Goal: Transaction & Acquisition: Download file/media

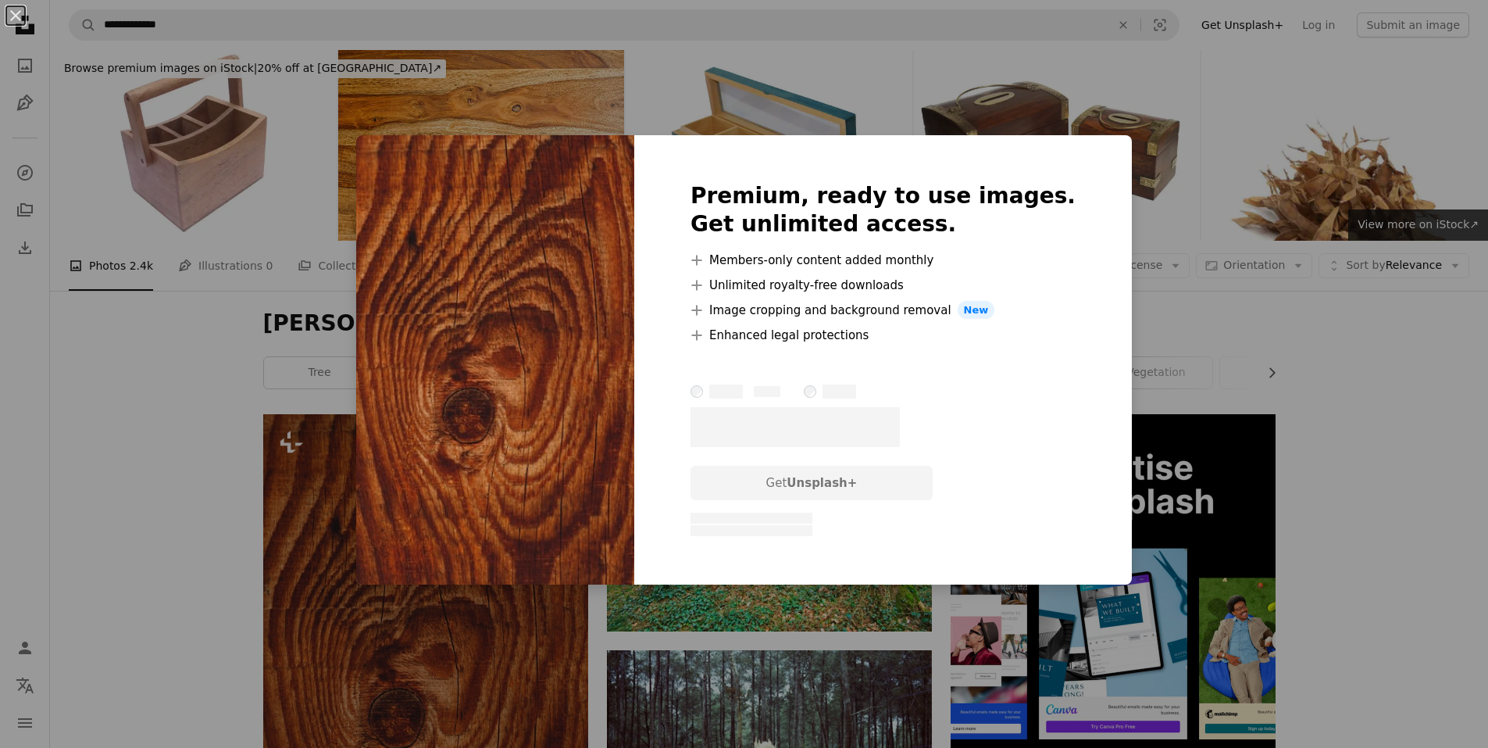
scroll to position [391, 0]
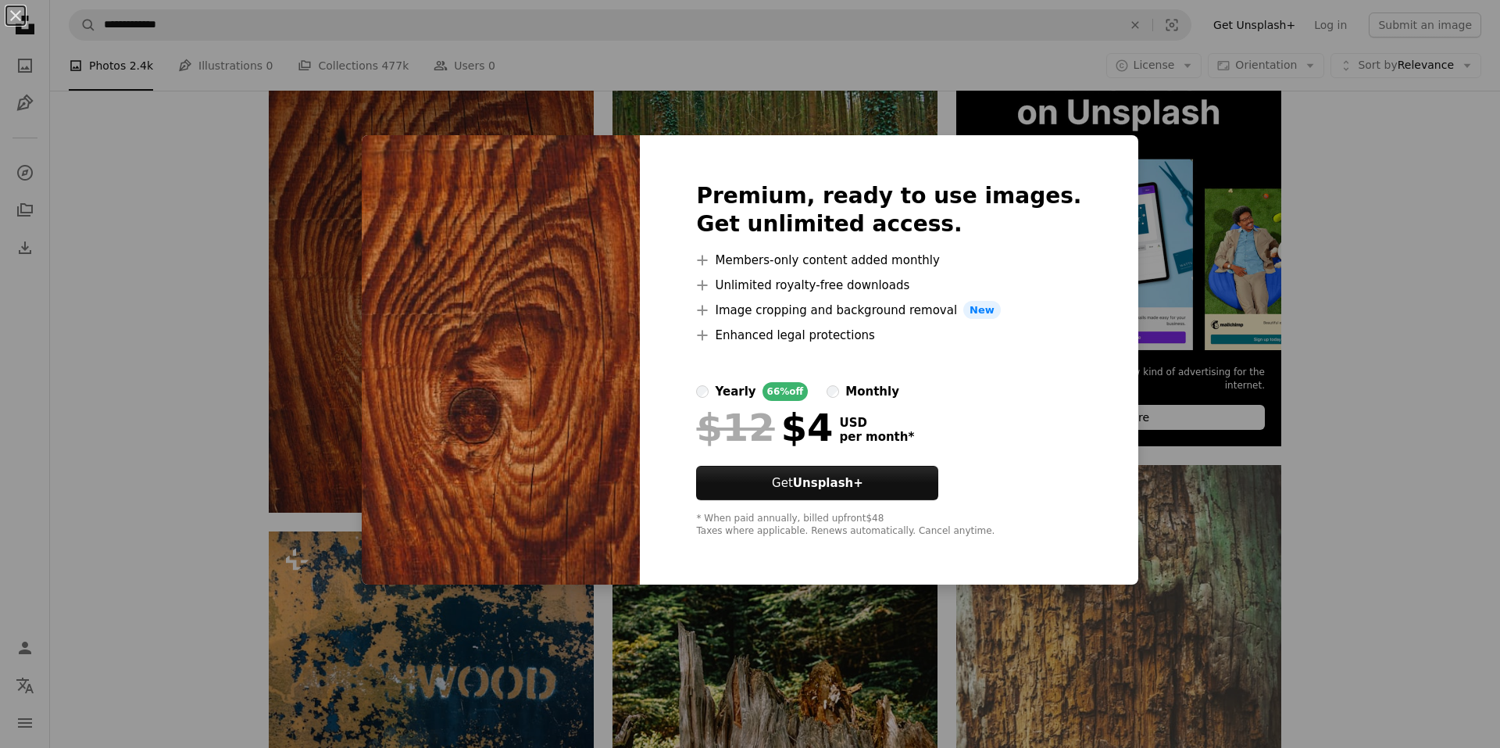
click at [1187, 205] on div "An X shape Premium, ready to use images. Get unlimited access. A plus sign Memb…" at bounding box center [750, 374] width 1500 height 748
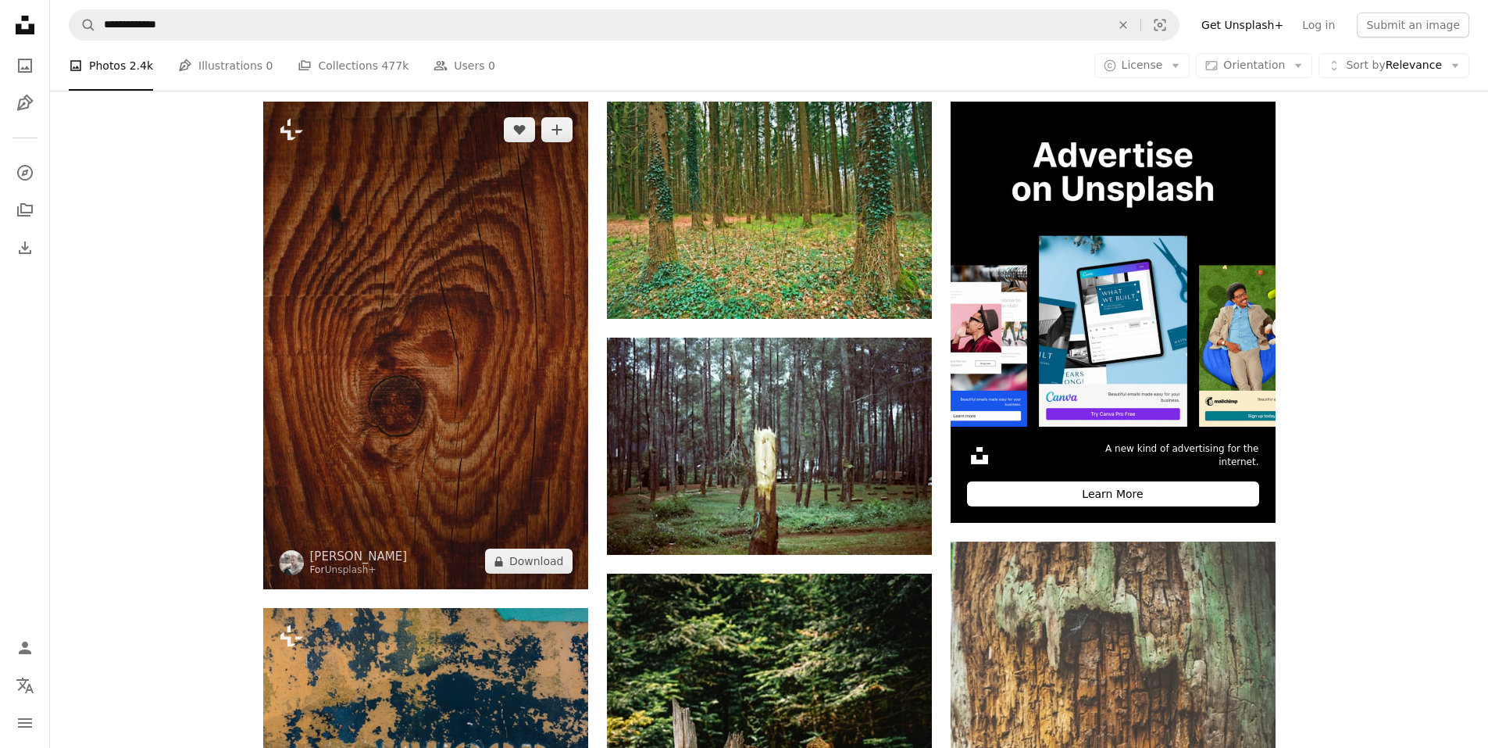
scroll to position [234, 0]
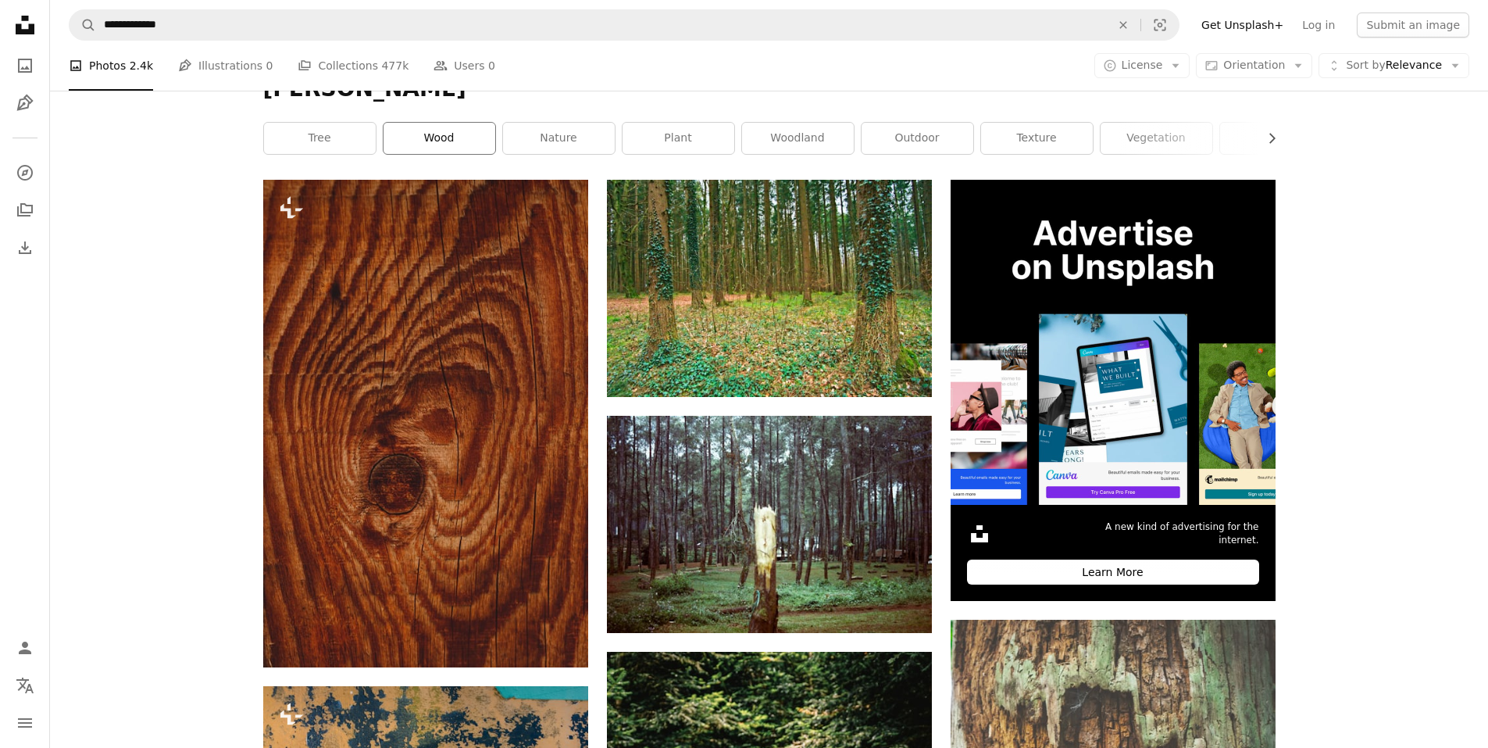
click at [451, 130] on link "wood" at bounding box center [440, 138] width 112 height 31
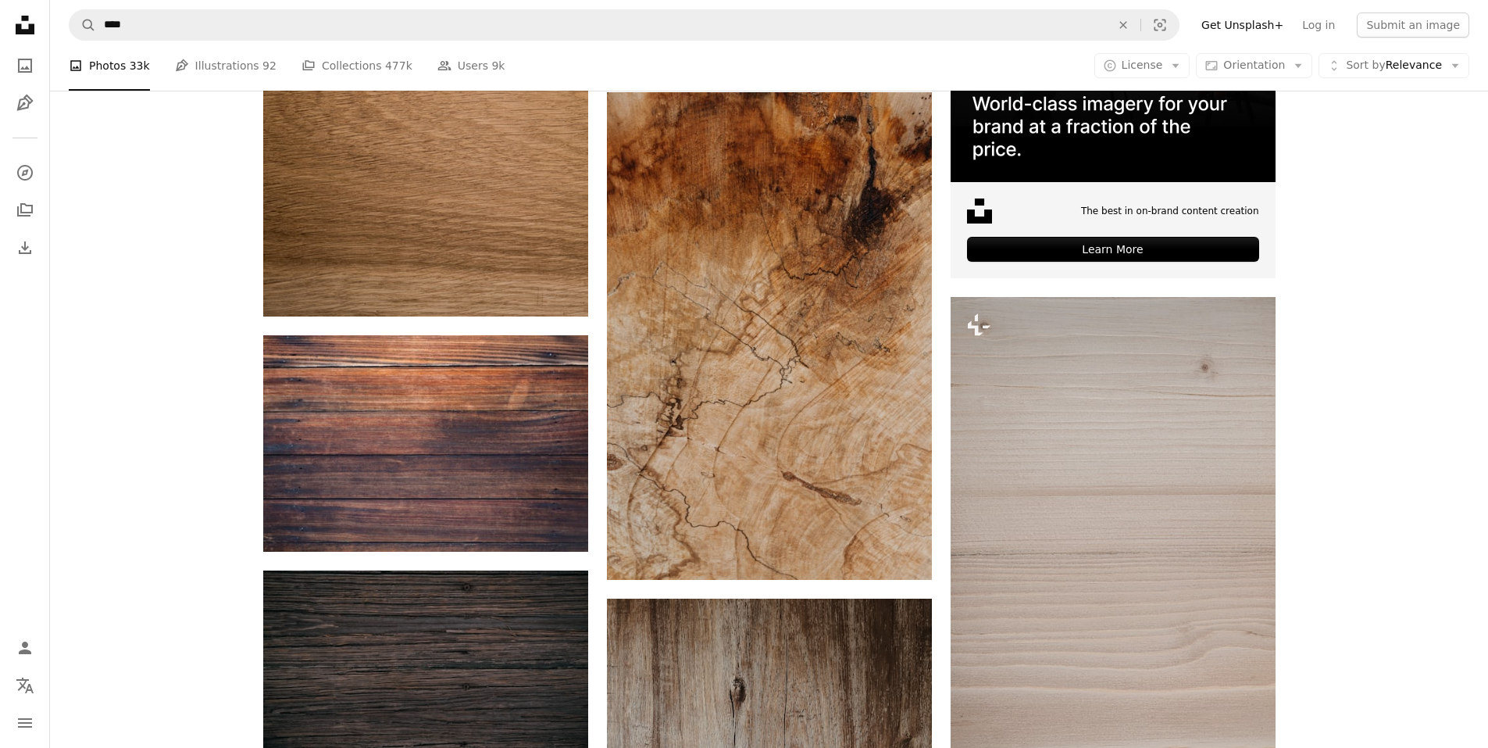
scroll to position [625, 0]
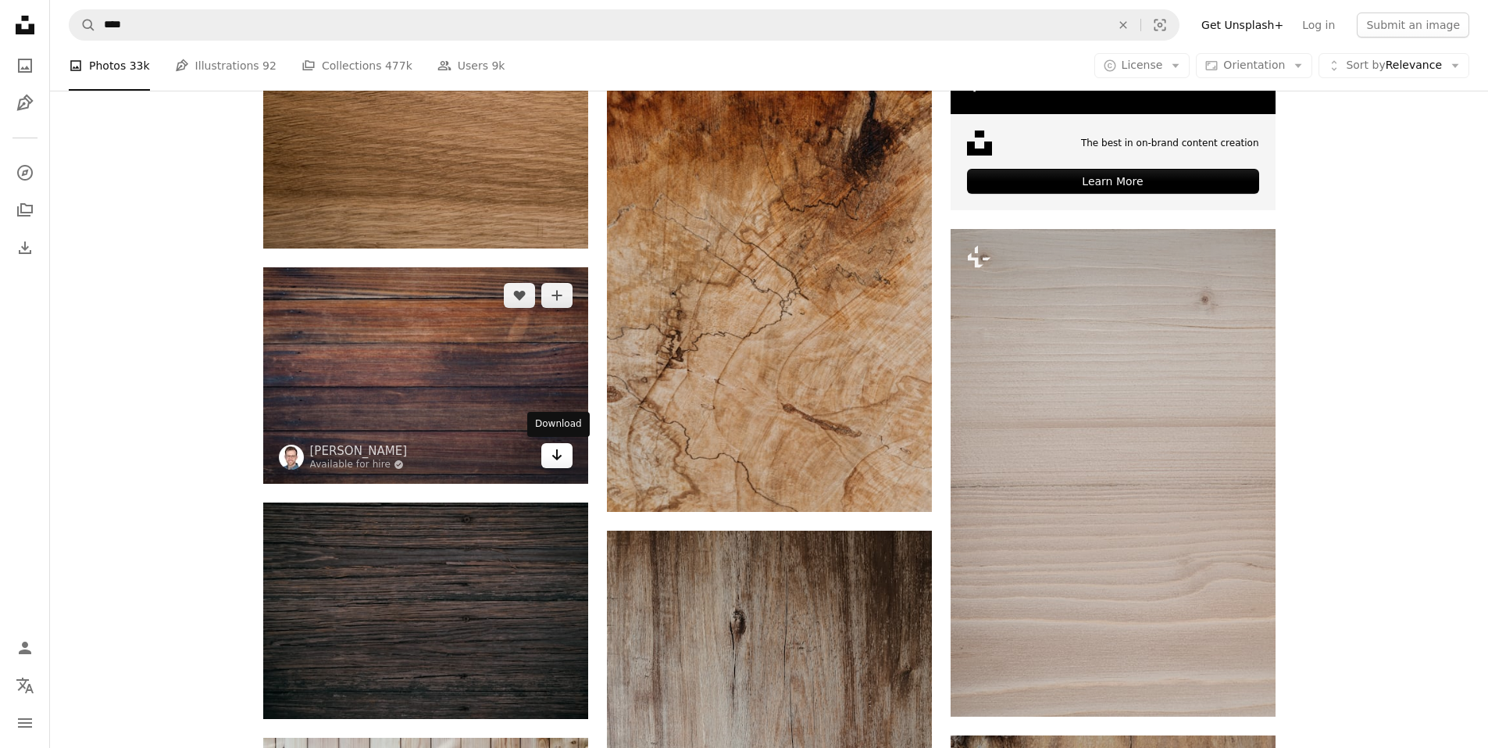
click at [560, 462] on icon "Arrow pointing down" at bounding box center [557, 454] width 12 height 19
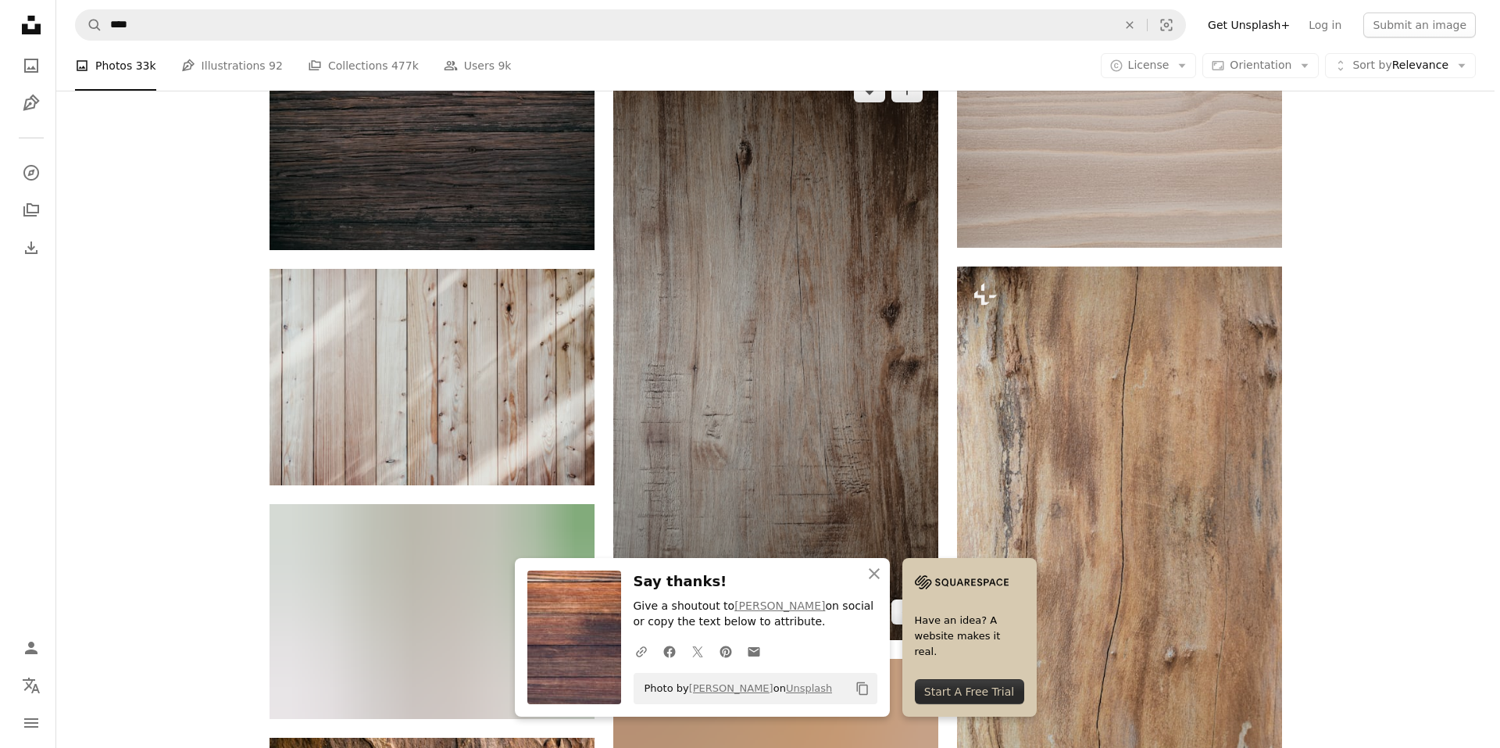
scroll to position [1250, 0]
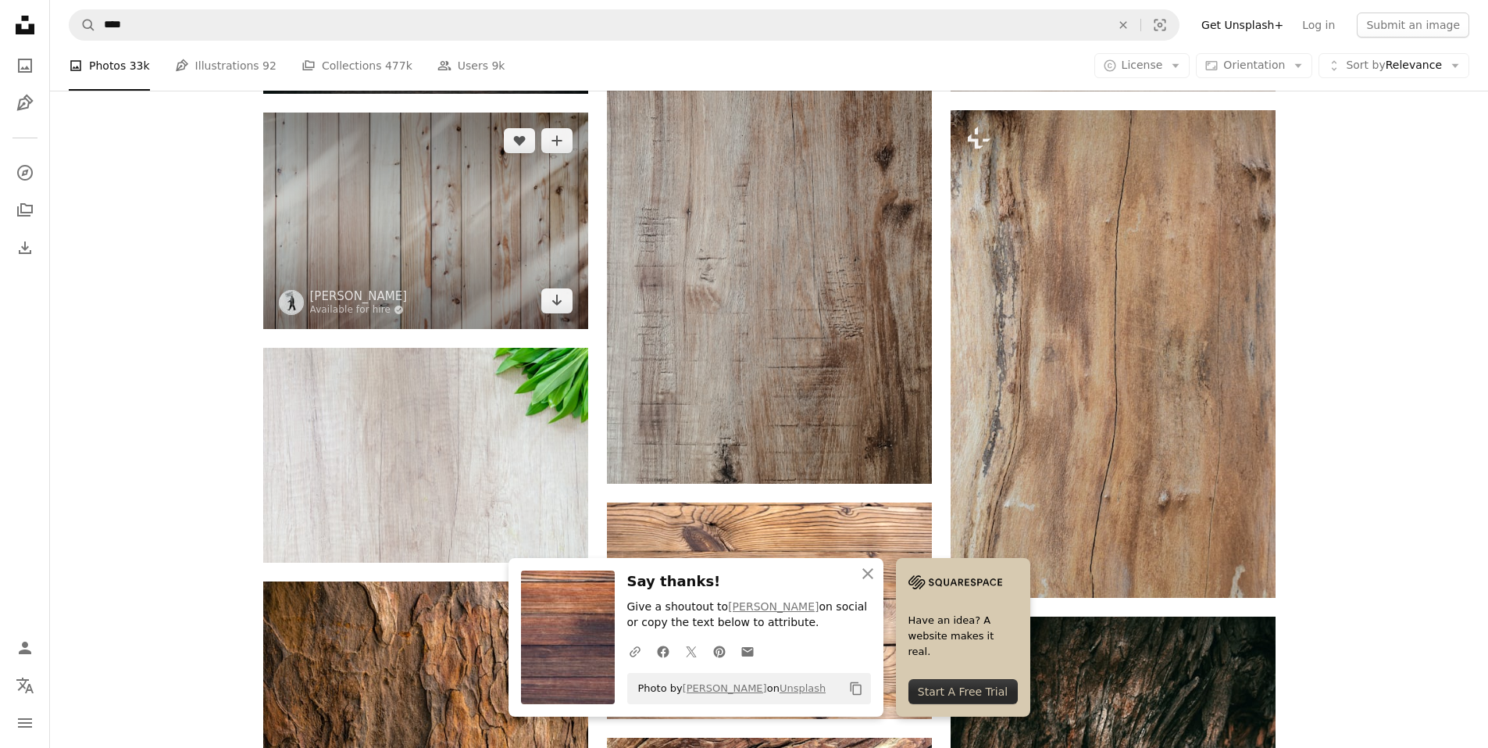
click at [560, 316] on img at bounding box center [425, 220] width 325 height 216
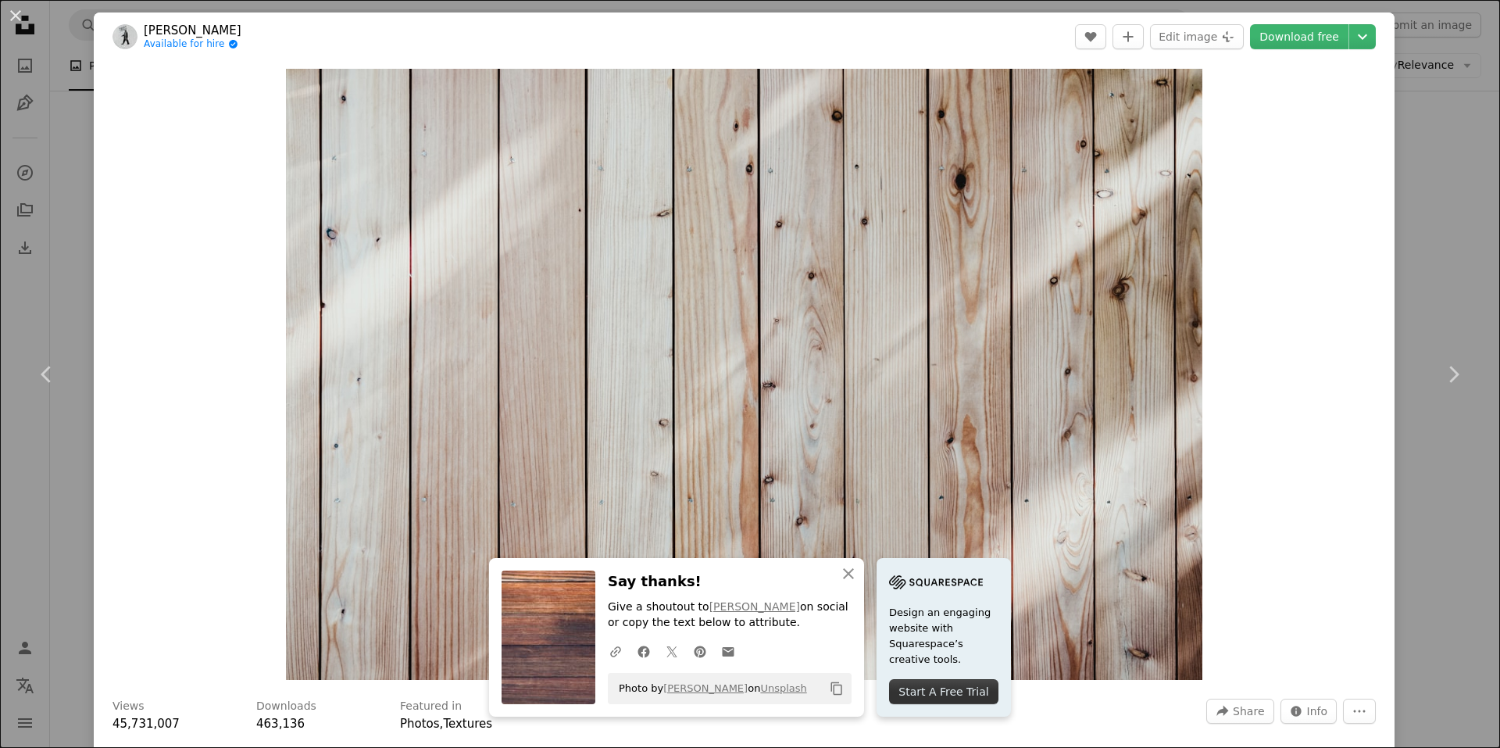
click at [1412, 171] on div "An X shape Chevron left Chevron right [PERSON_NAME] Available for hire A checkm…" at bounding box center [750, 374] width 1500 height 748
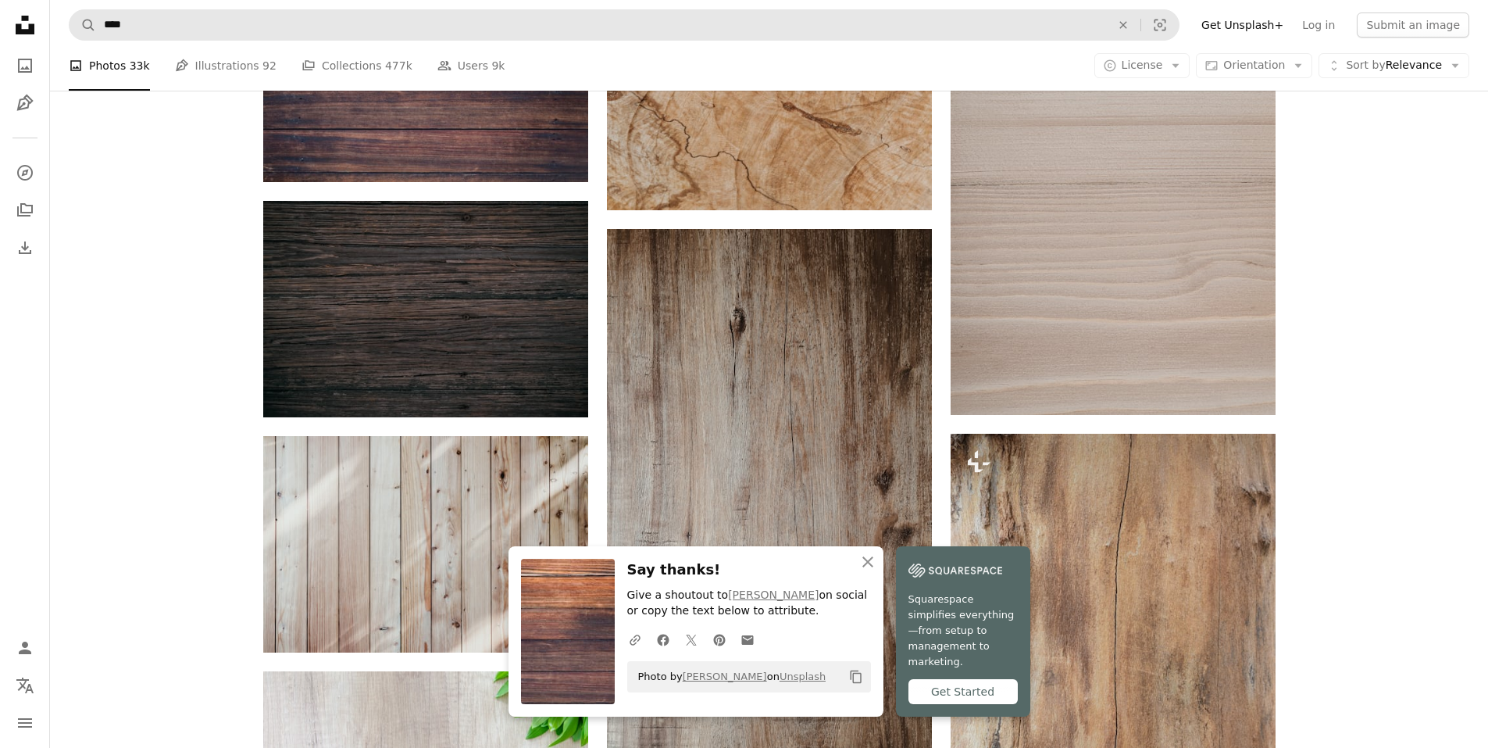
scroll to position [781, 0]
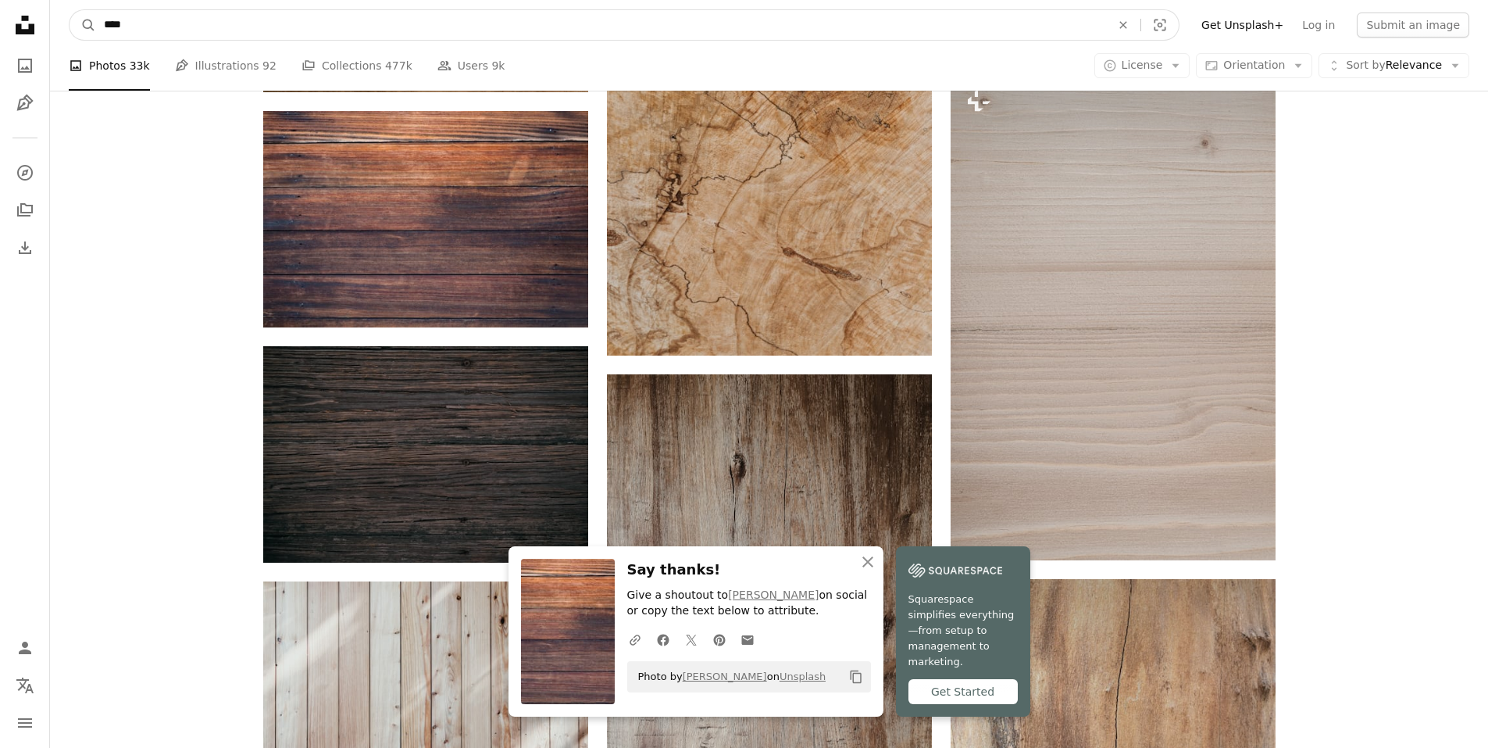
click at [255, 19] on input "****" at bounding box center [601, 25] width 1010 height 30
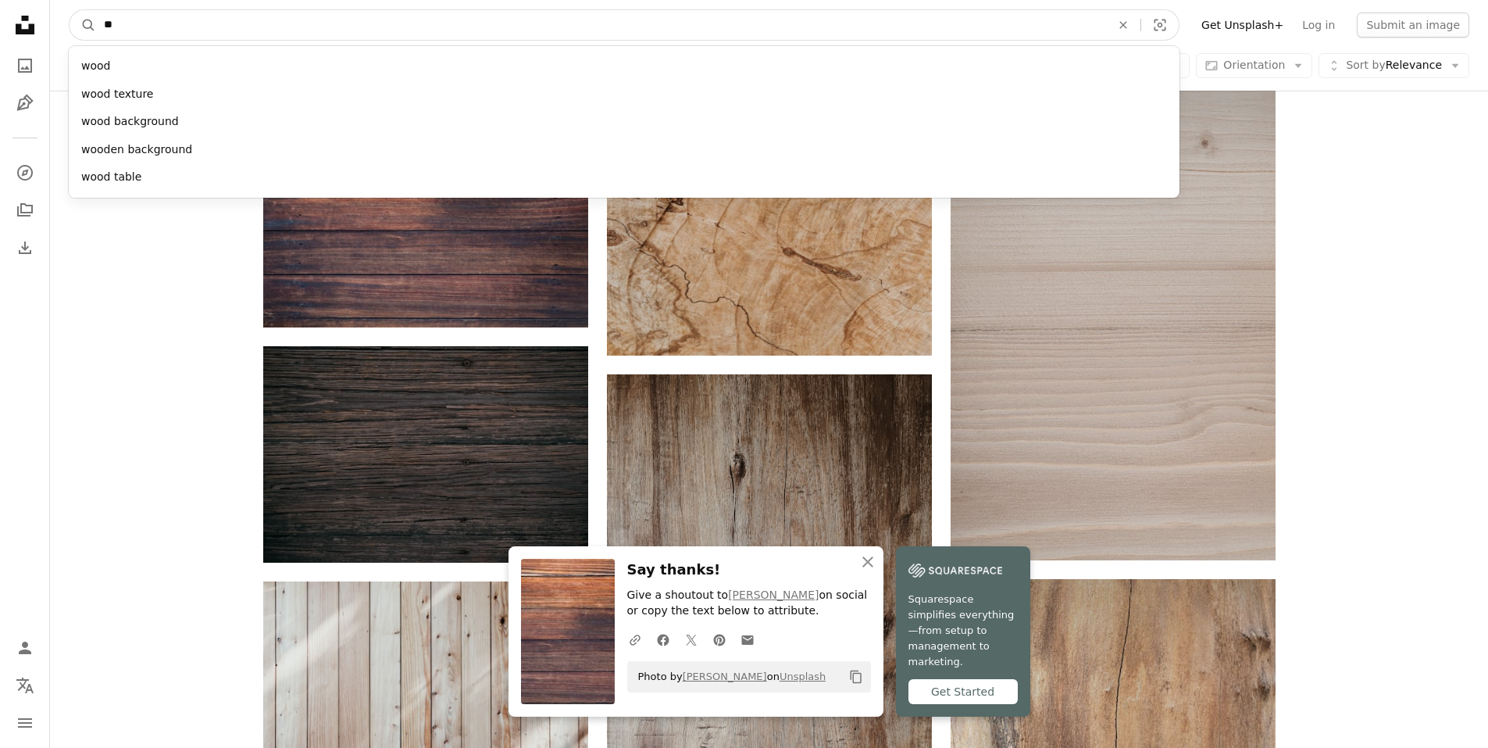
type input "*"
click at [102, 25] on input "*******" at bounding box center [601, 25] width 1010 height 30
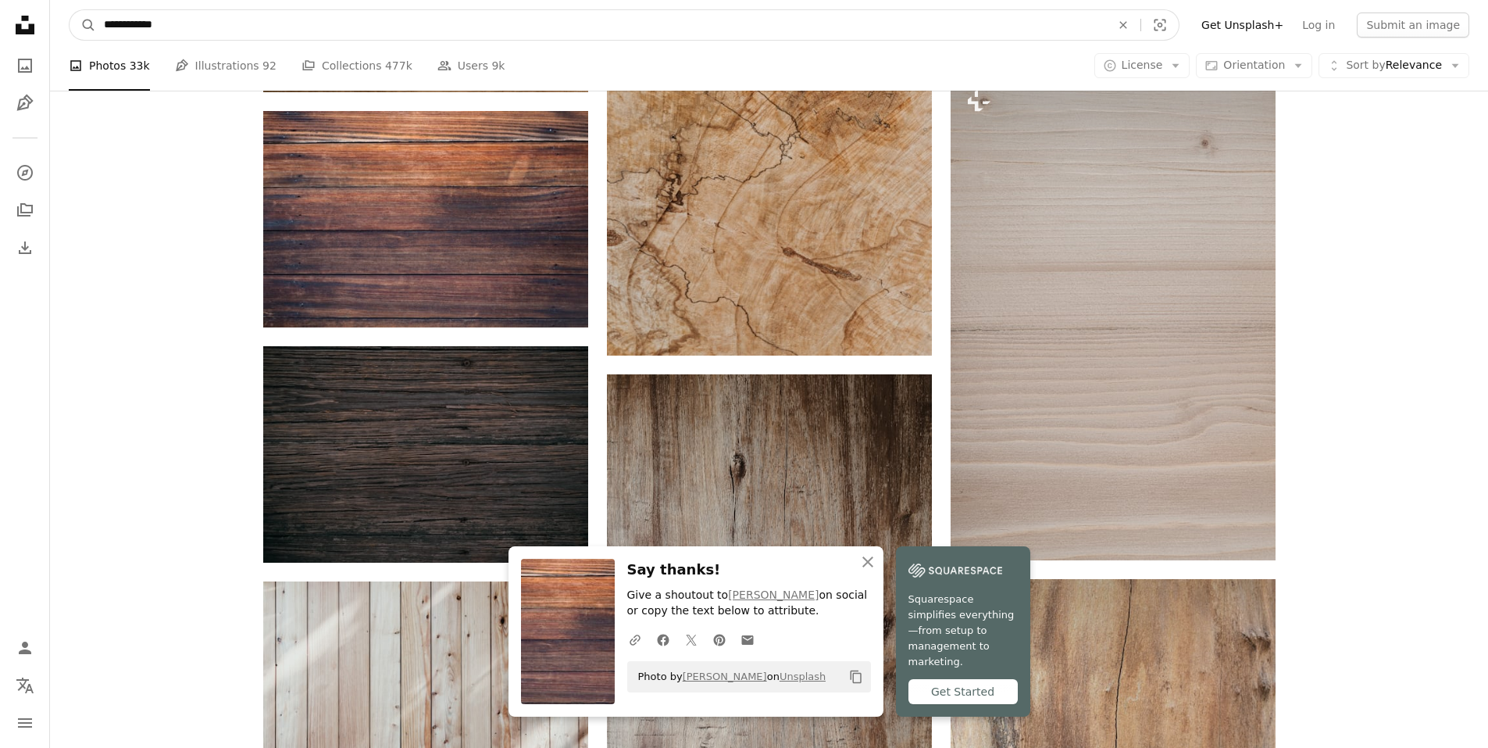
type input "**********"
click button "A magnifying glass" at bounding box center [83, 25] width 27 height 30
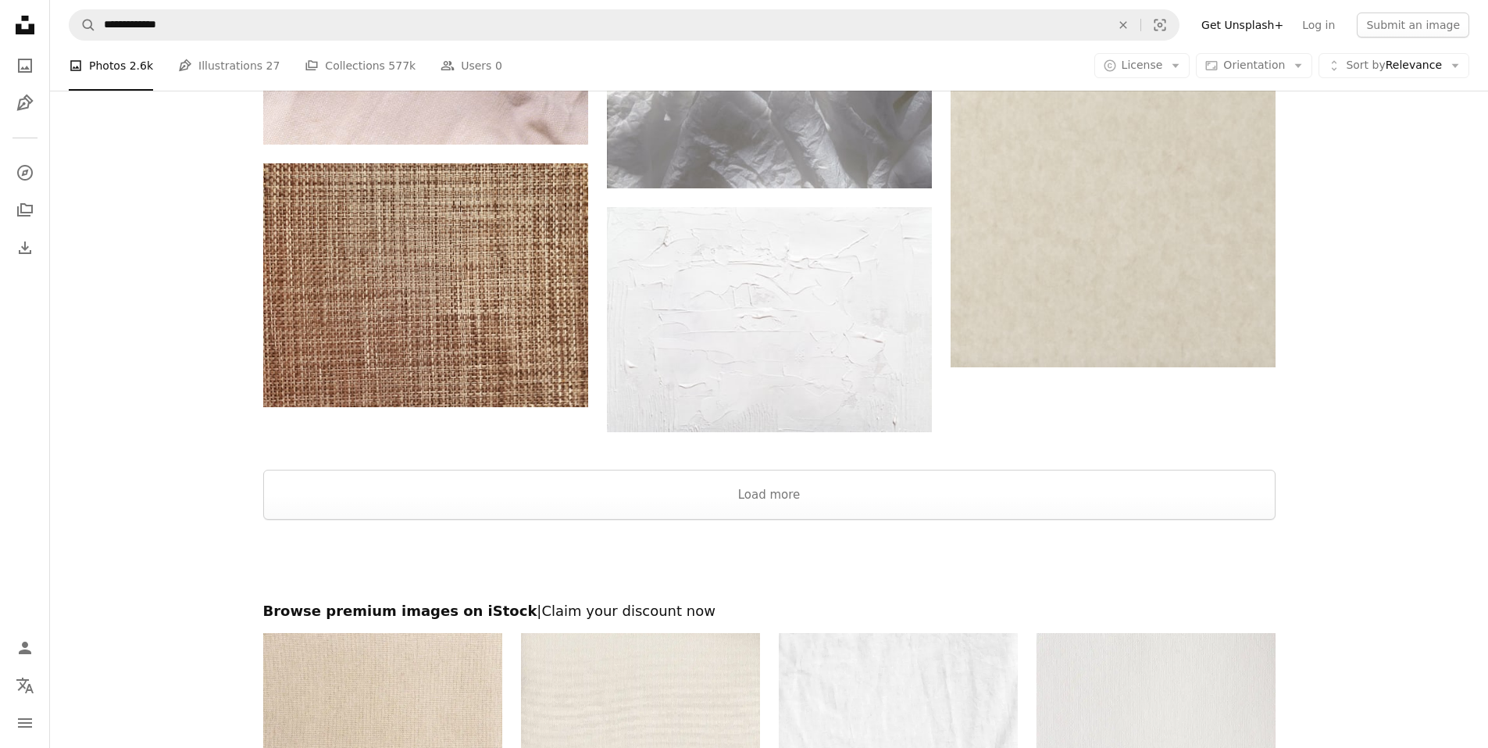
scroll to position [2899, 0]
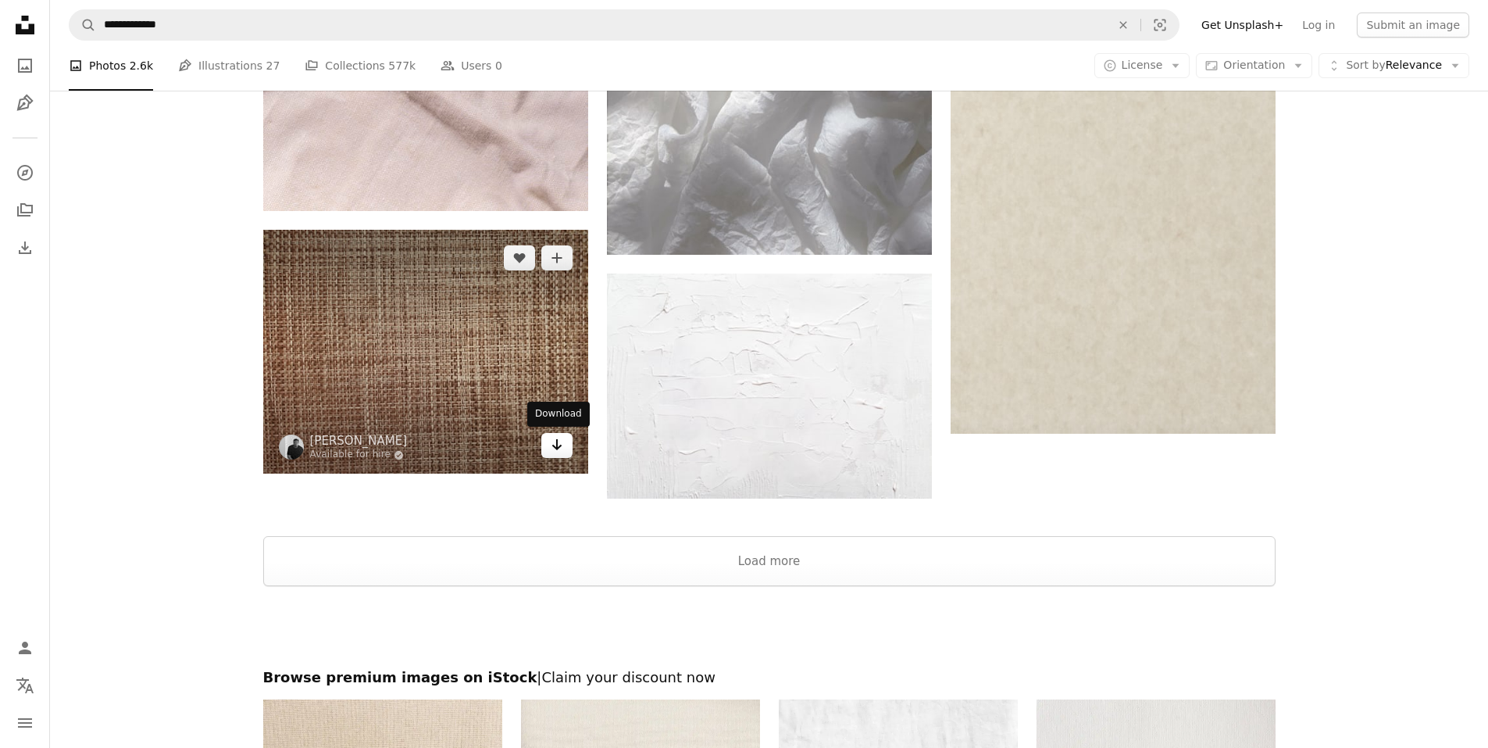
click at [562, 441] on icon "Arrow pointing down" at bounding box center [557, 444] width 12 height 19
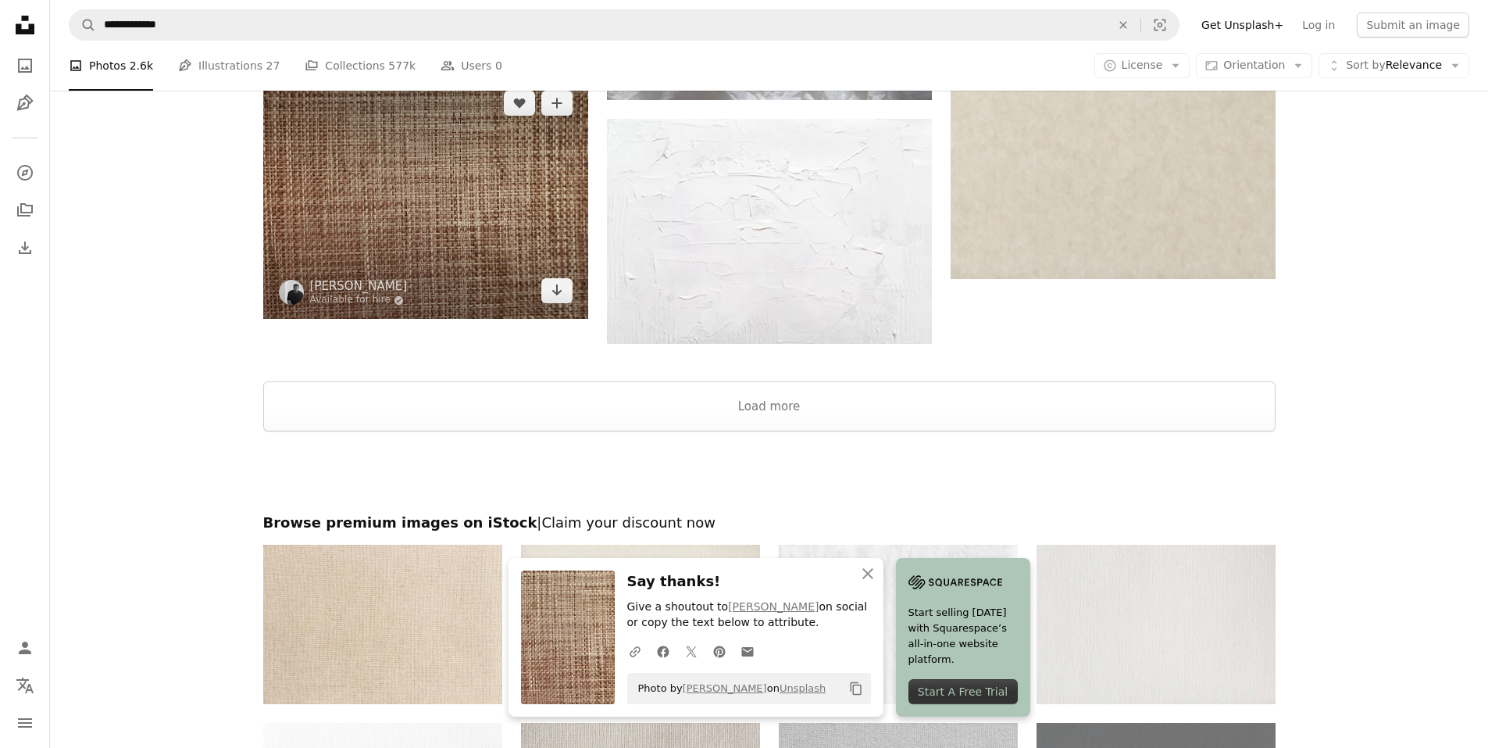
scroll to position [3055, 0]
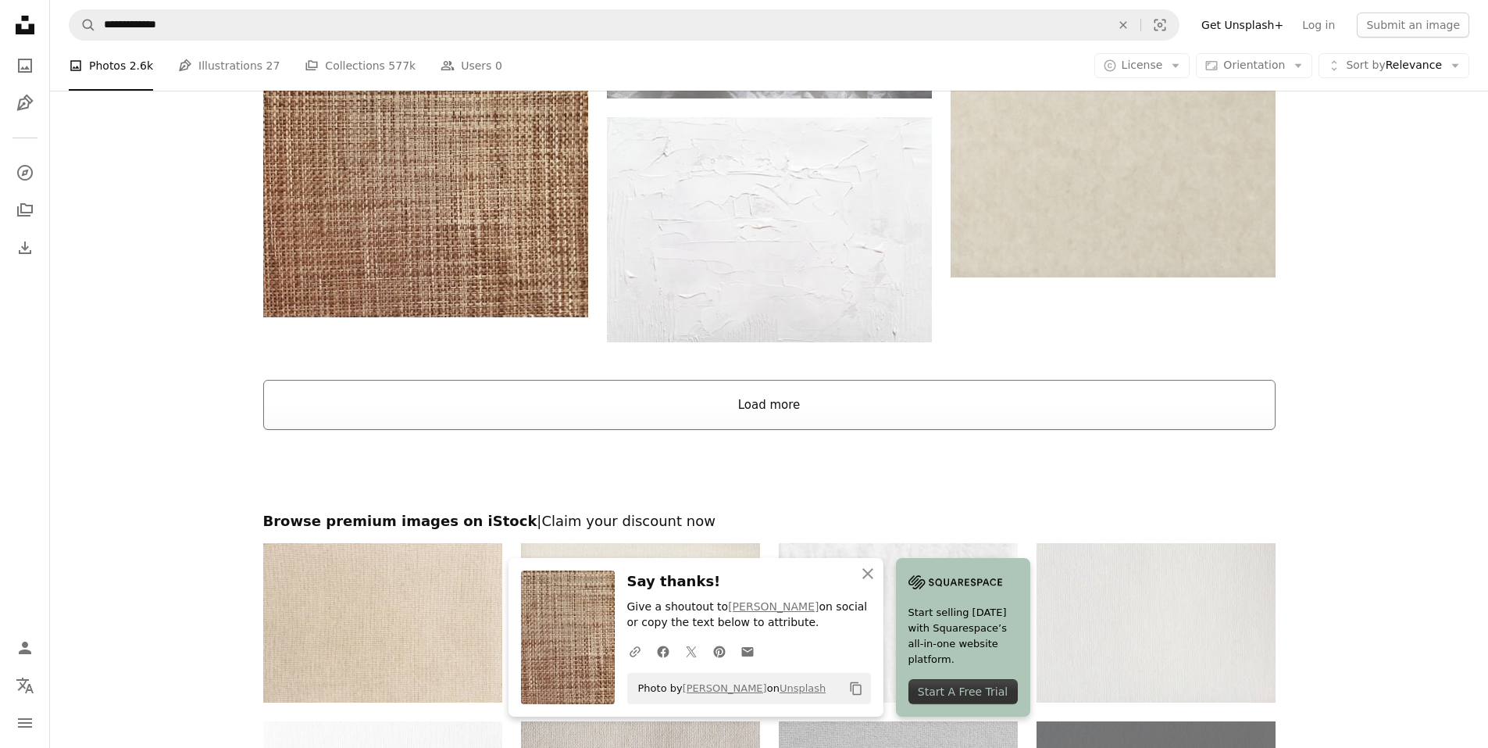
click at [816, 409] on button "Load more" at bounding box center [769, 405] width 1012 height 50
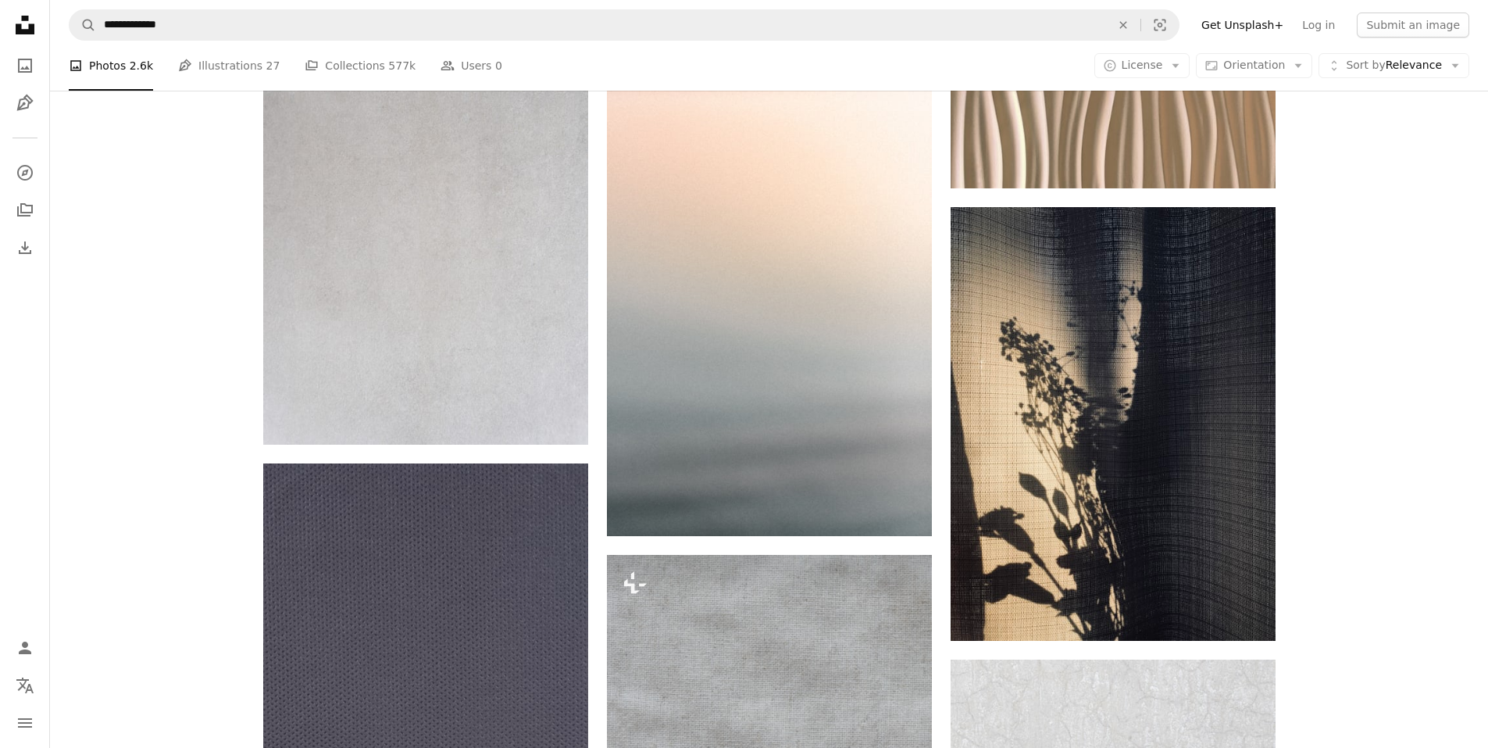
scroll to position [4852, 0]
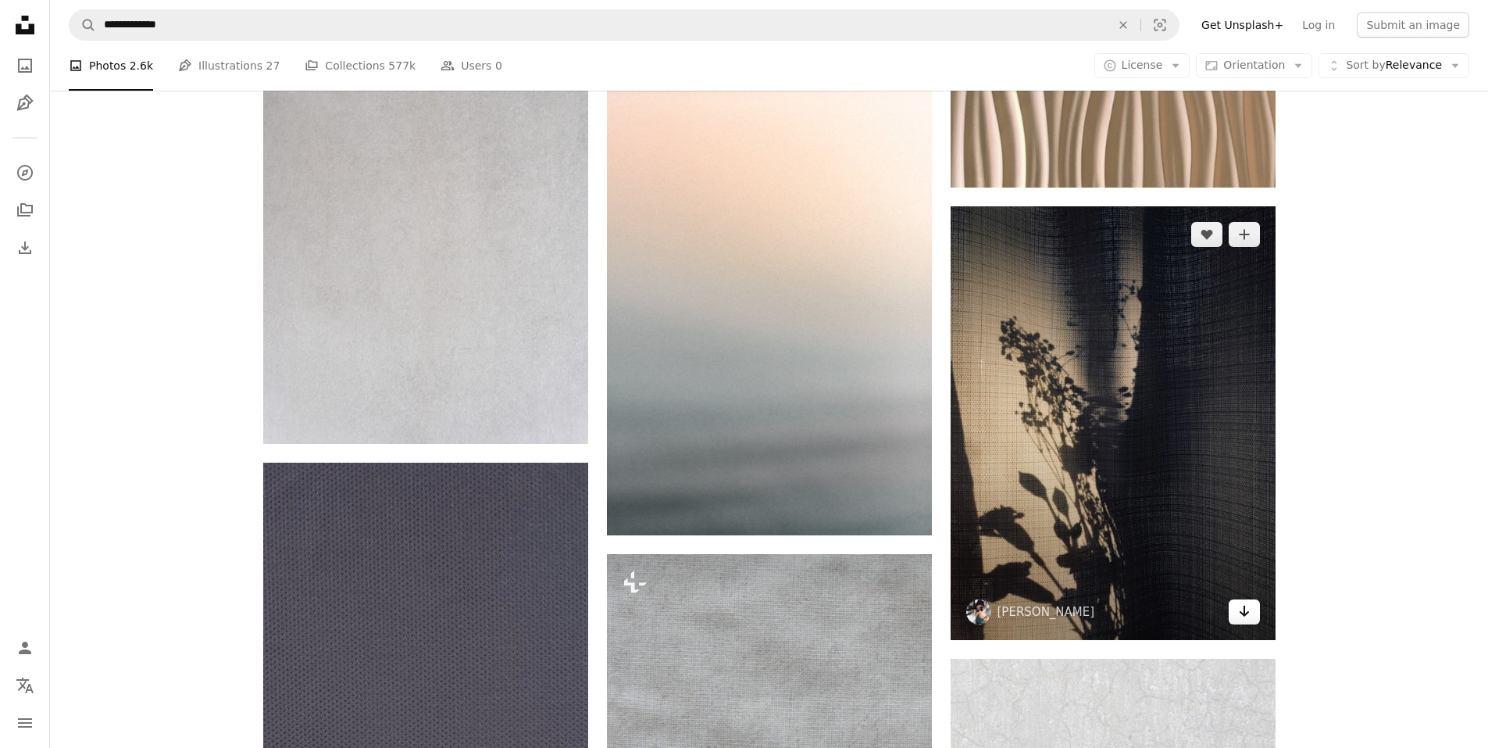
click at [1243, 613] on icon "Download" at bounding box center [1244, 610] width 10 height 11
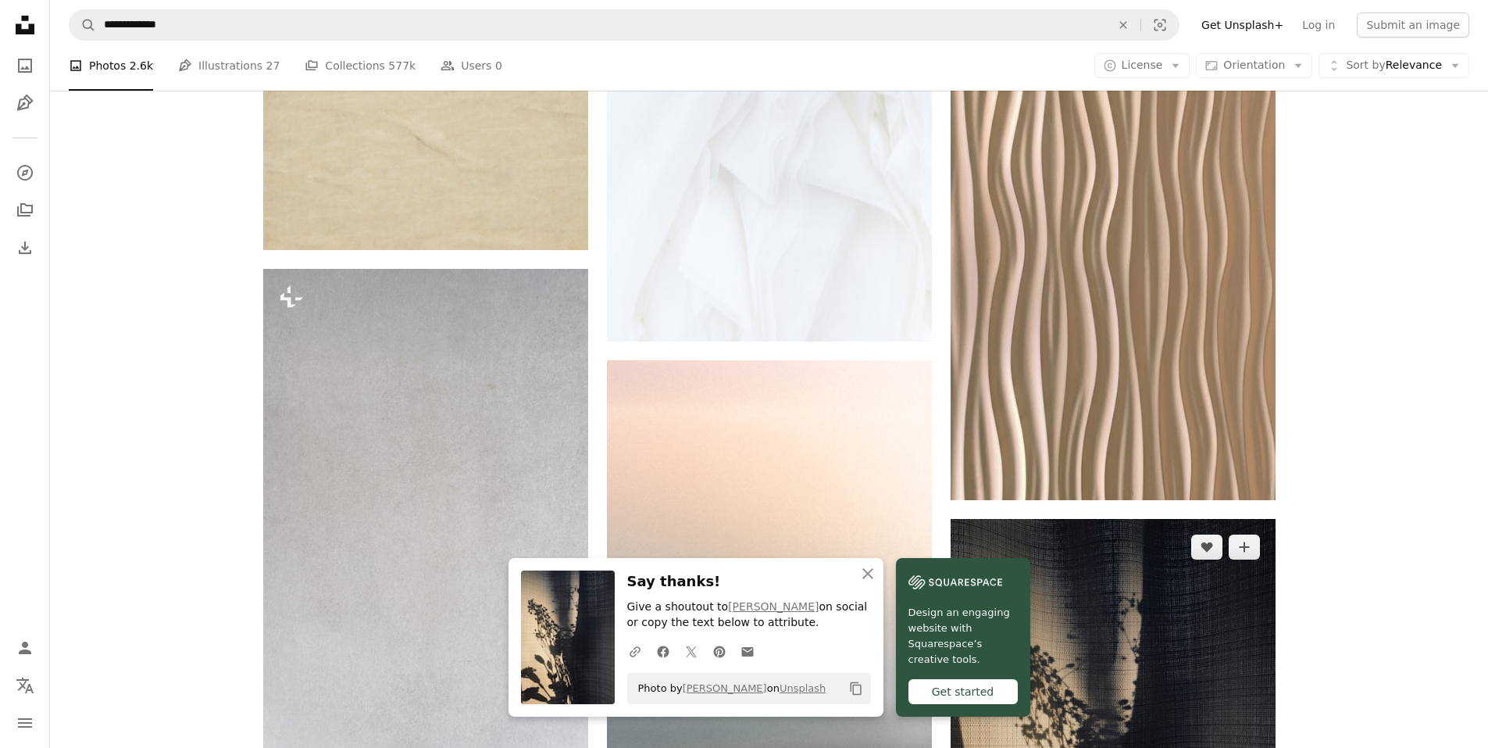
scroll to position [3992, 0]
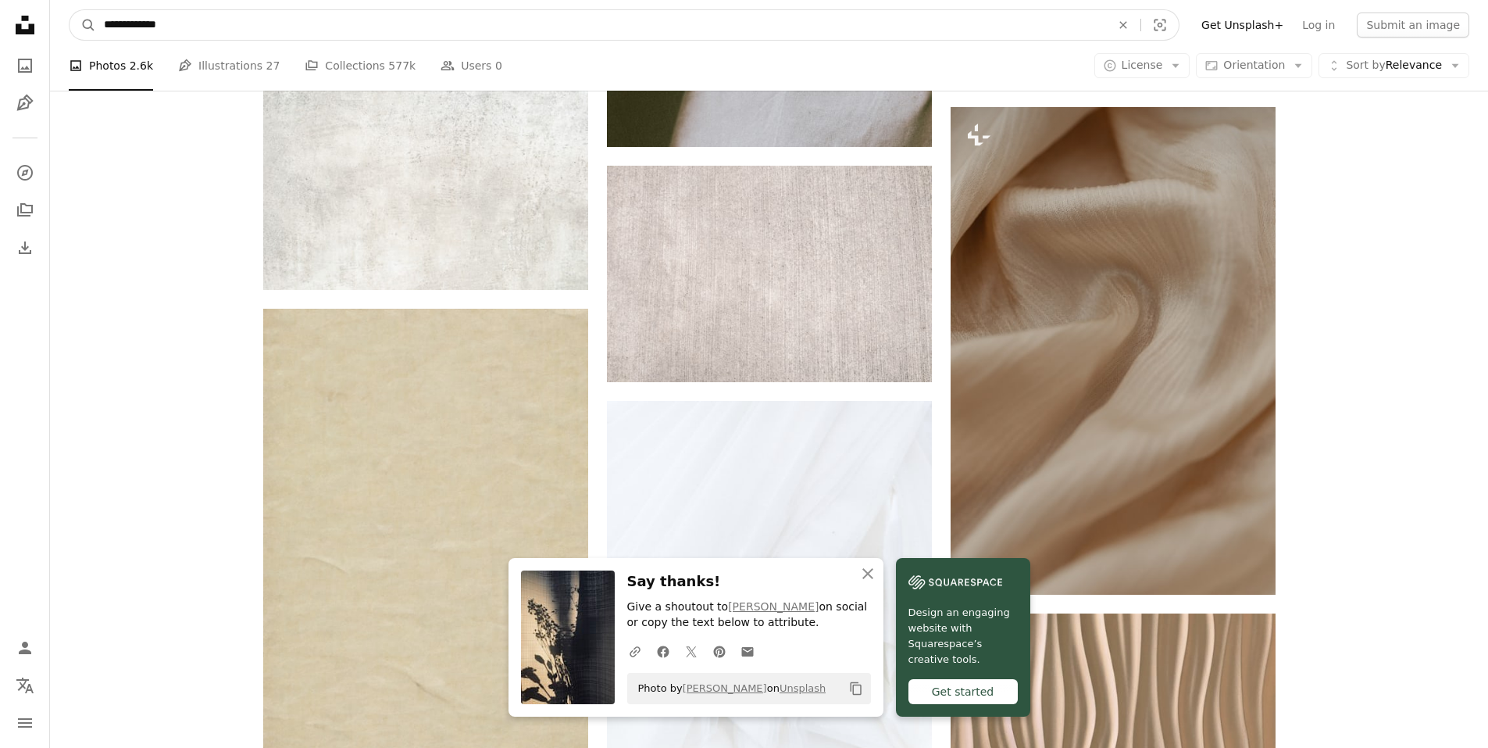
drag, startPoint x: 195, startPoint y: 41, endPoint x: 179, endPoint y: 35, distance: 17.3
click at [179, 35] on nav "**********" at bounding box center [769, 25] width 1438 height 50
drag, startPoint x: 179, startPoint y: 33, endPoint x: 52, endPoint y: 17, distance: 127.5
click at [52, 17] on nav "**********" at bounding box center [769, 25] width 1438 height 50
type input "**********"
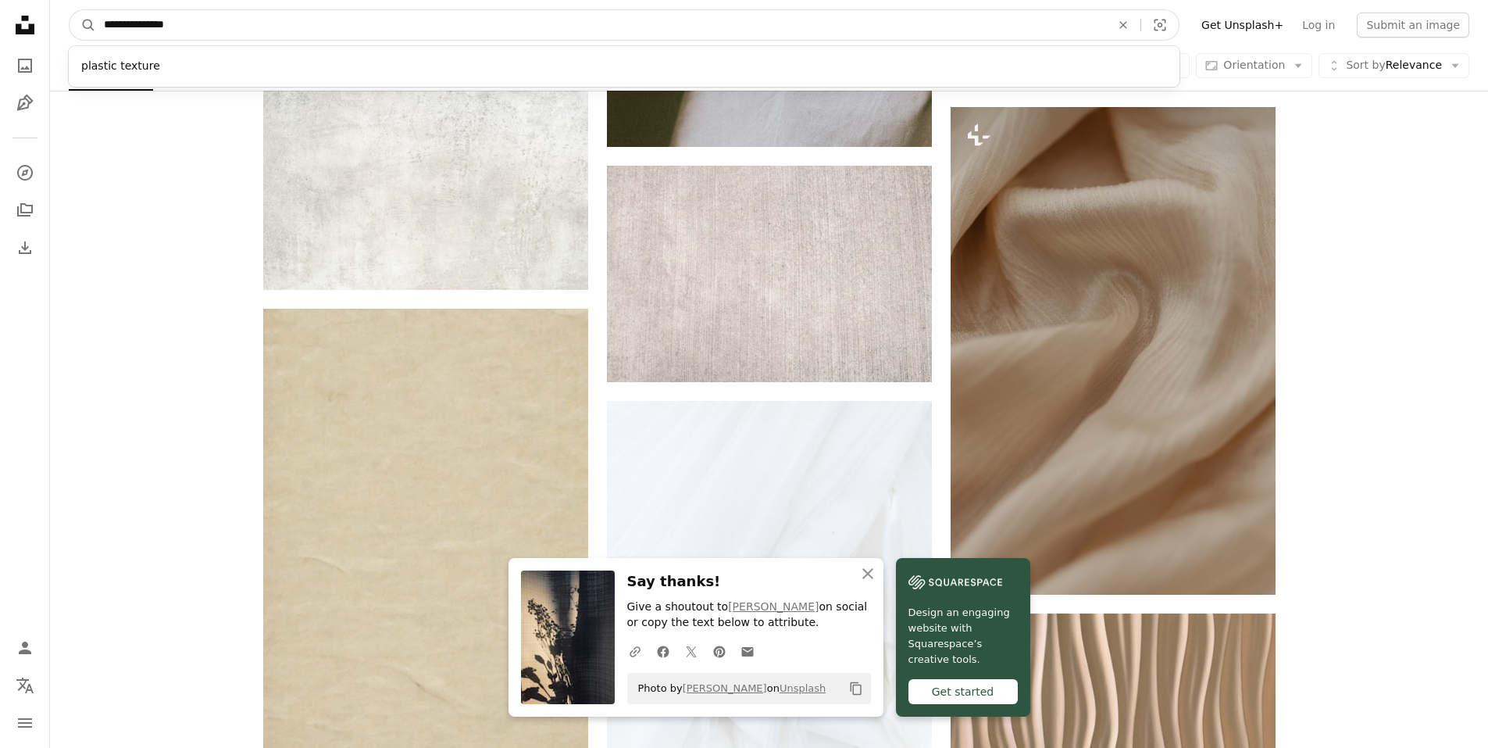
click button "A magnifying glass" at bounding box center [83, 25] width 27 height 30
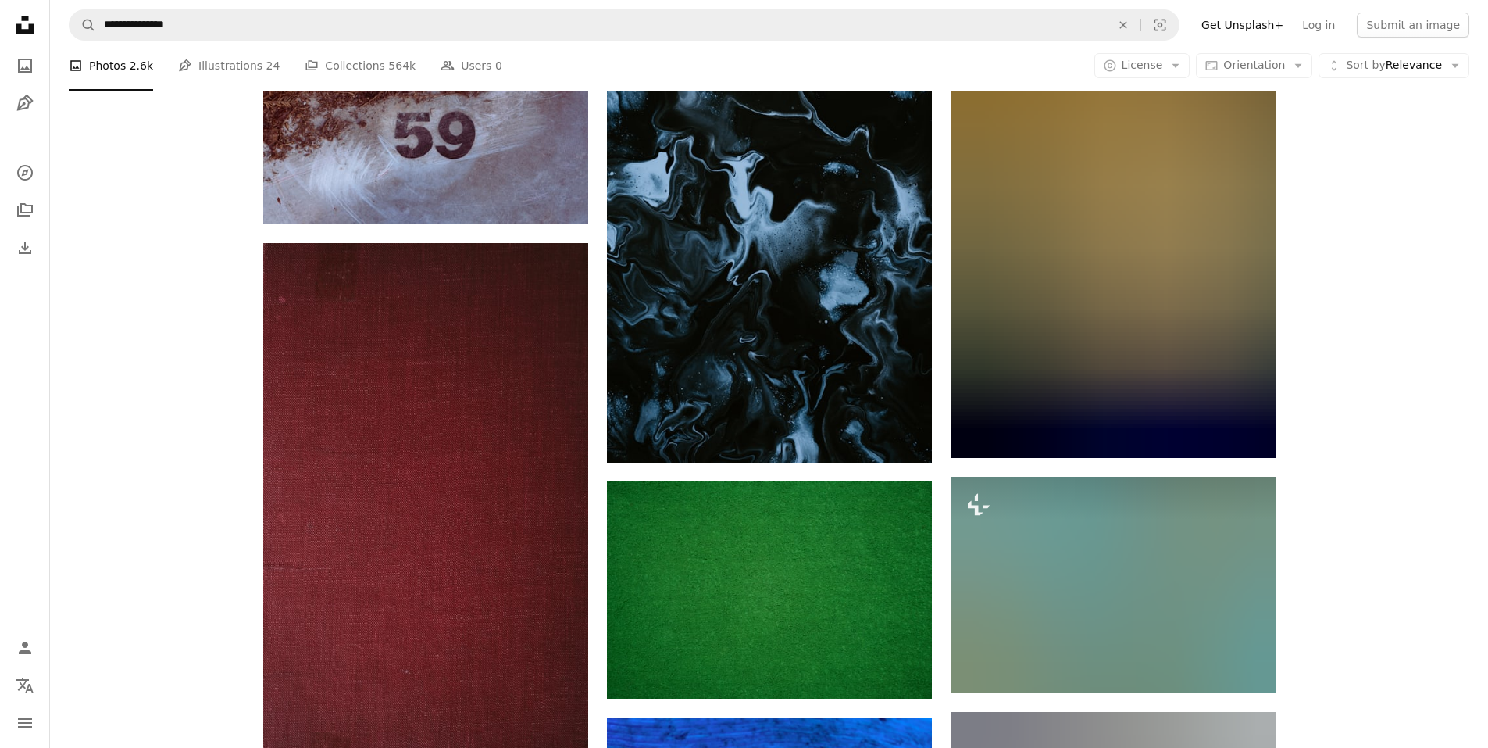
scroll to position [9374, 0]
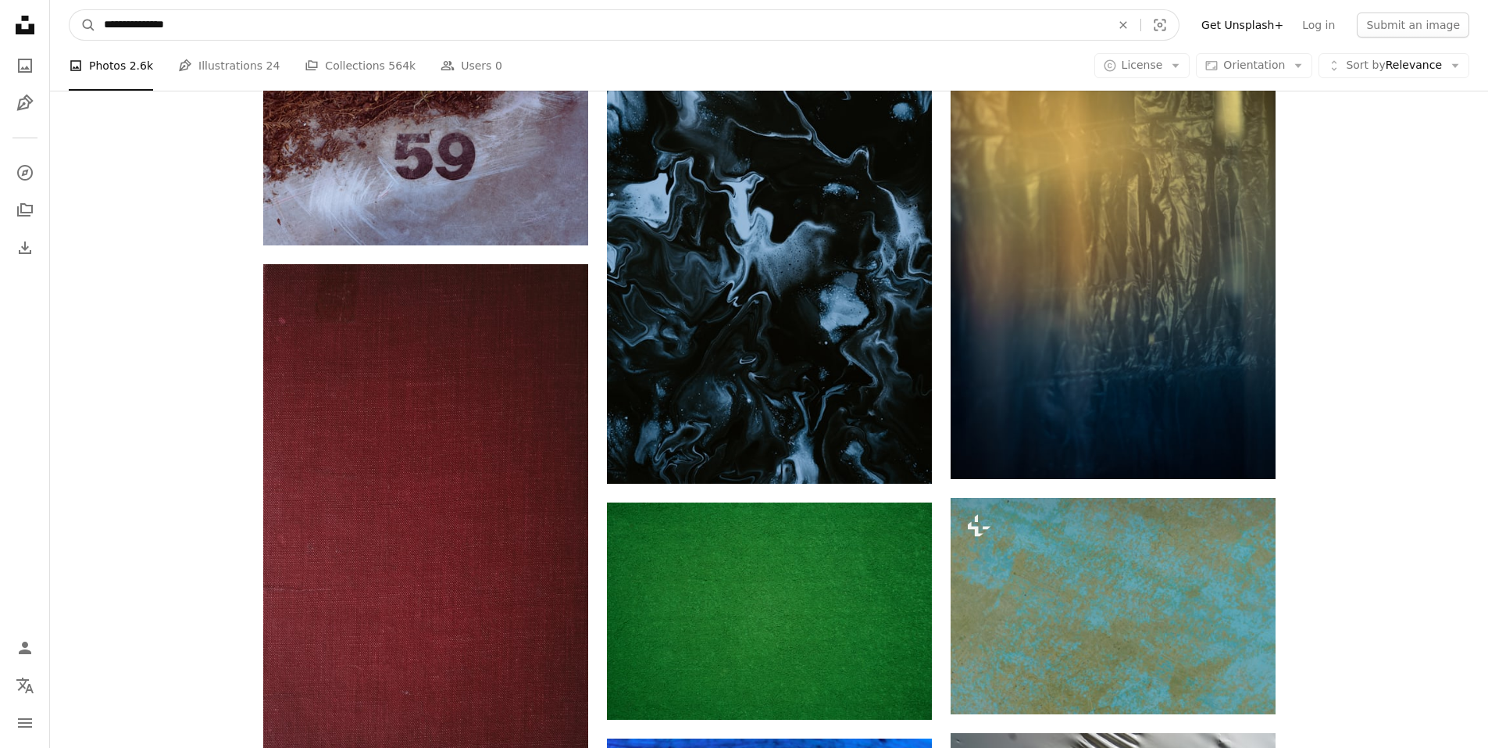
drag, startPoint x: 187, startPoint y: 29, endPoint x: 7, endPoint y: 34, distance: 179.7
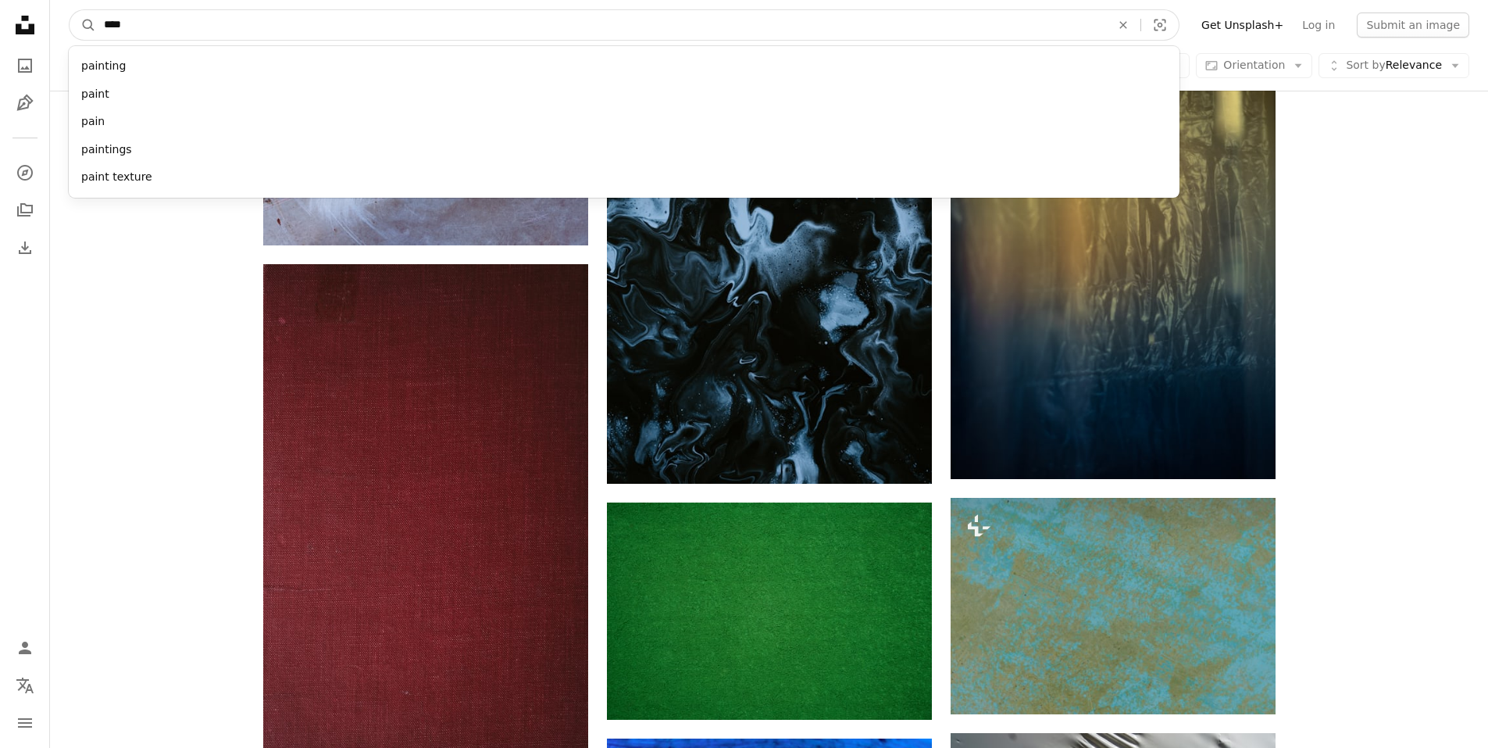
type input "*****"
click button "A magnifying glass" at bounding box center [83, 25] width 27 height 30
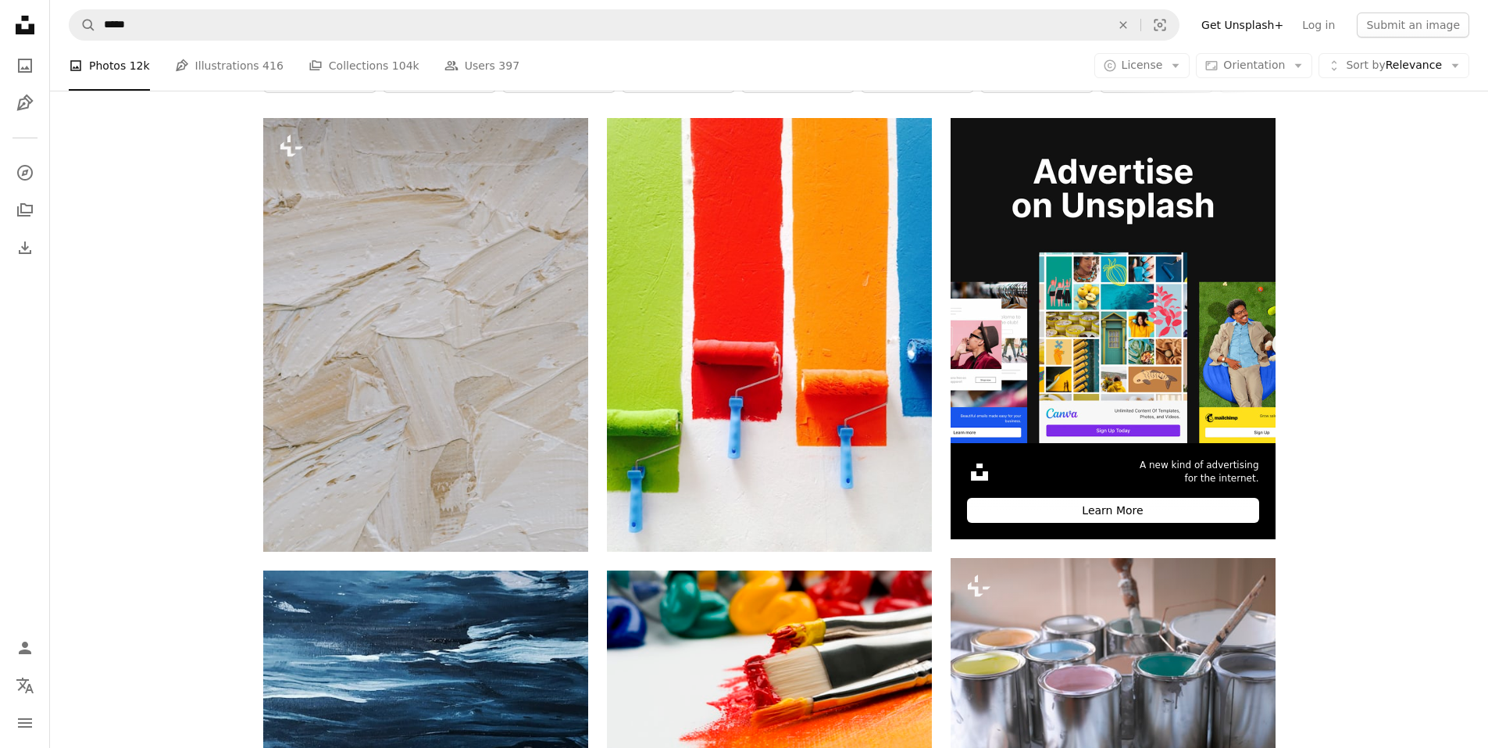
scroll to position [312, 0]
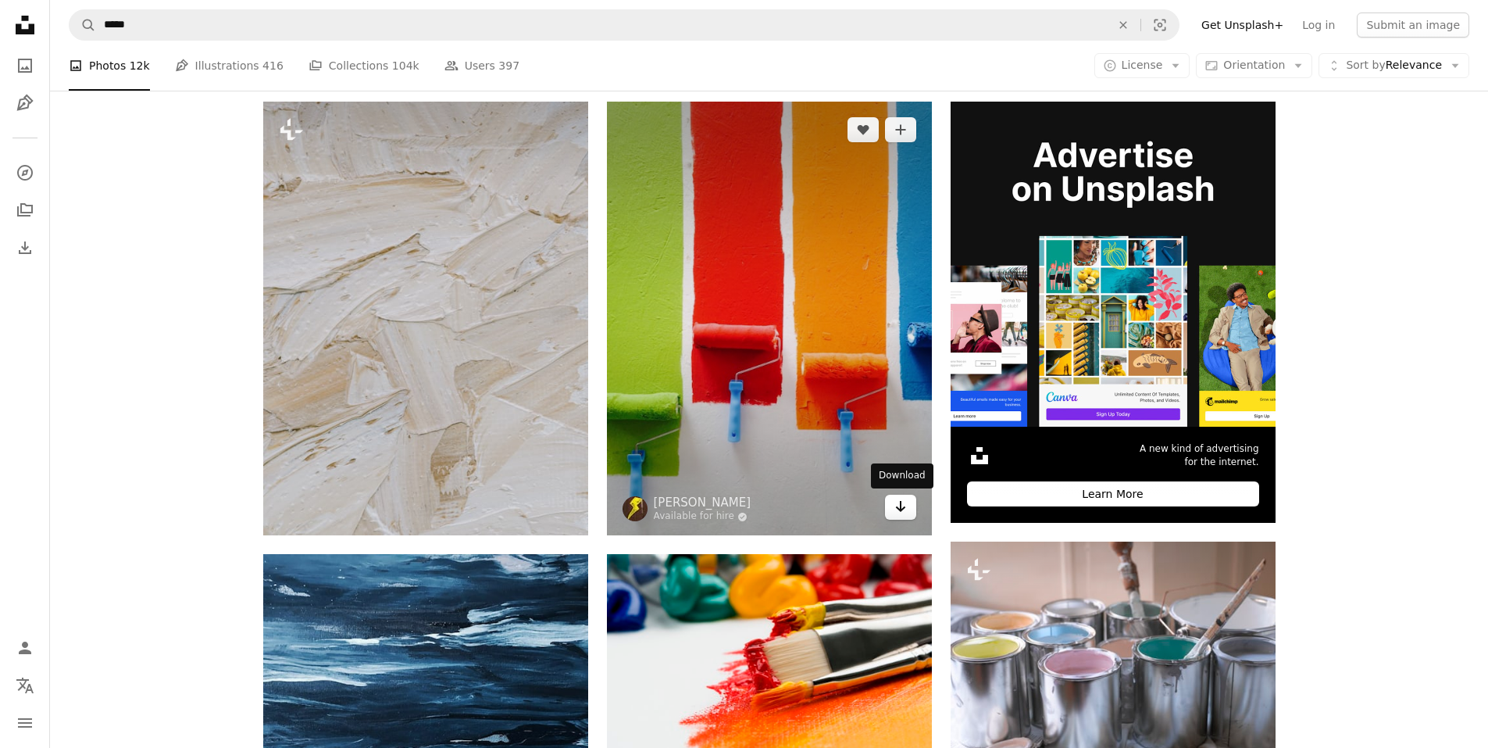
click at [905, 505] on icon "Arrow pointing down" at bounding box center [900, 506] width 12 height 19
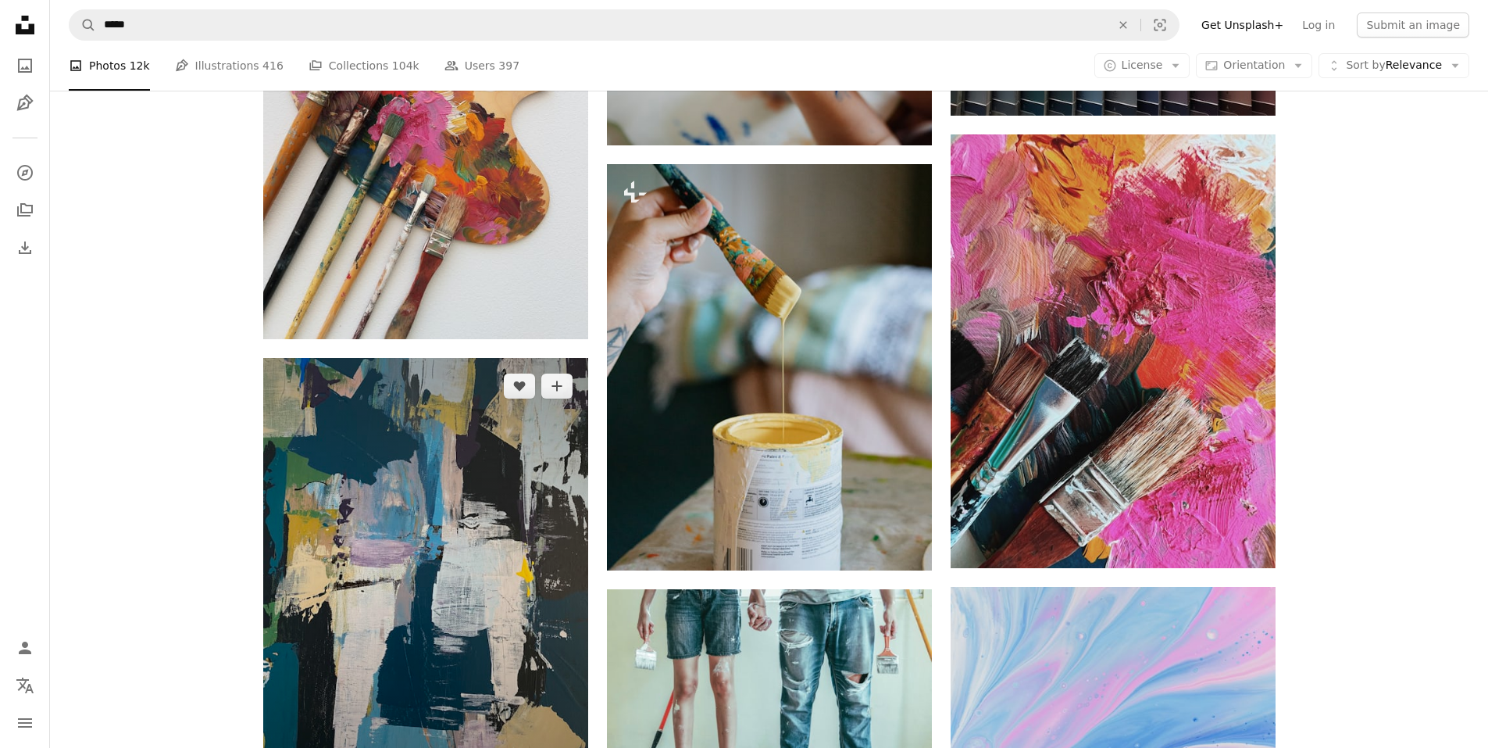
scroll to position [8983, 0]
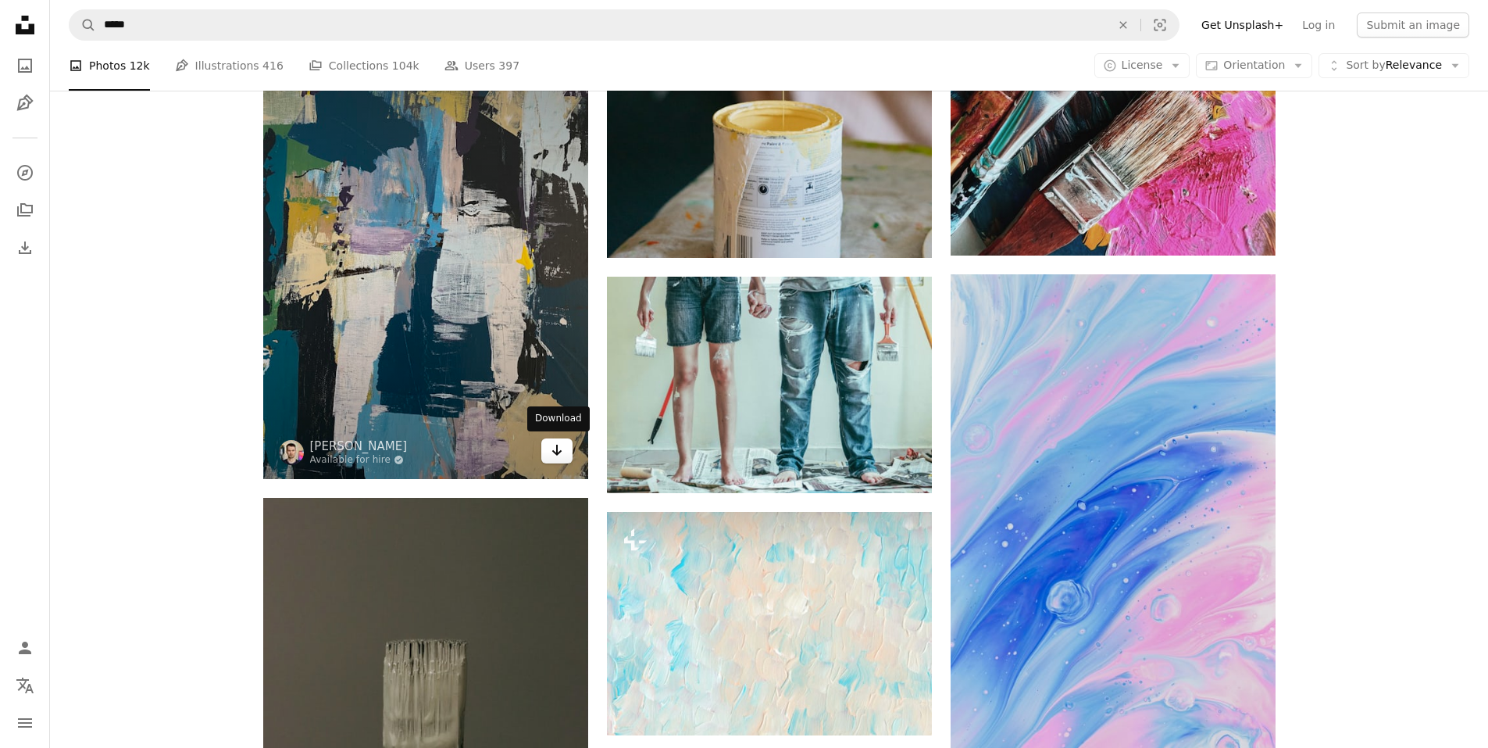
click at [560, 460] on link "Arrow pointing down" at bounding box center [556, 450] width 31 height 25
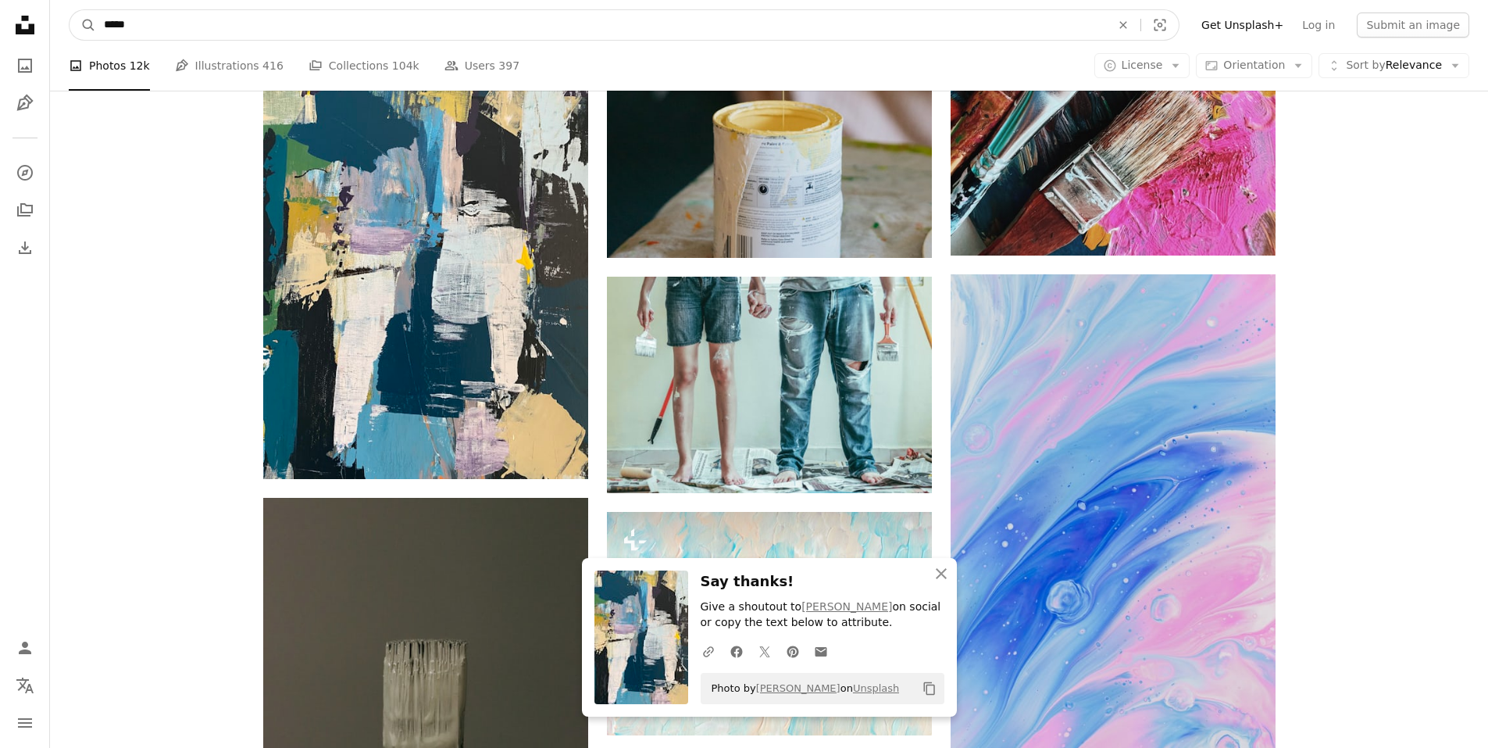
drag, startPoint x: 165, startPoint y: 30, endPoint x: 59, endPoint y: 34, distance: 106.3
click at [59, 34] on nav "A magnifying glass ***** An X shape Visual search Filters Get Unsplash+ Log in …" at bounding box center [769, 25] width 1438 height 50
type input "**********"
click button "A magnifying glass" at bounding box center [83, 25] width 27 height 30
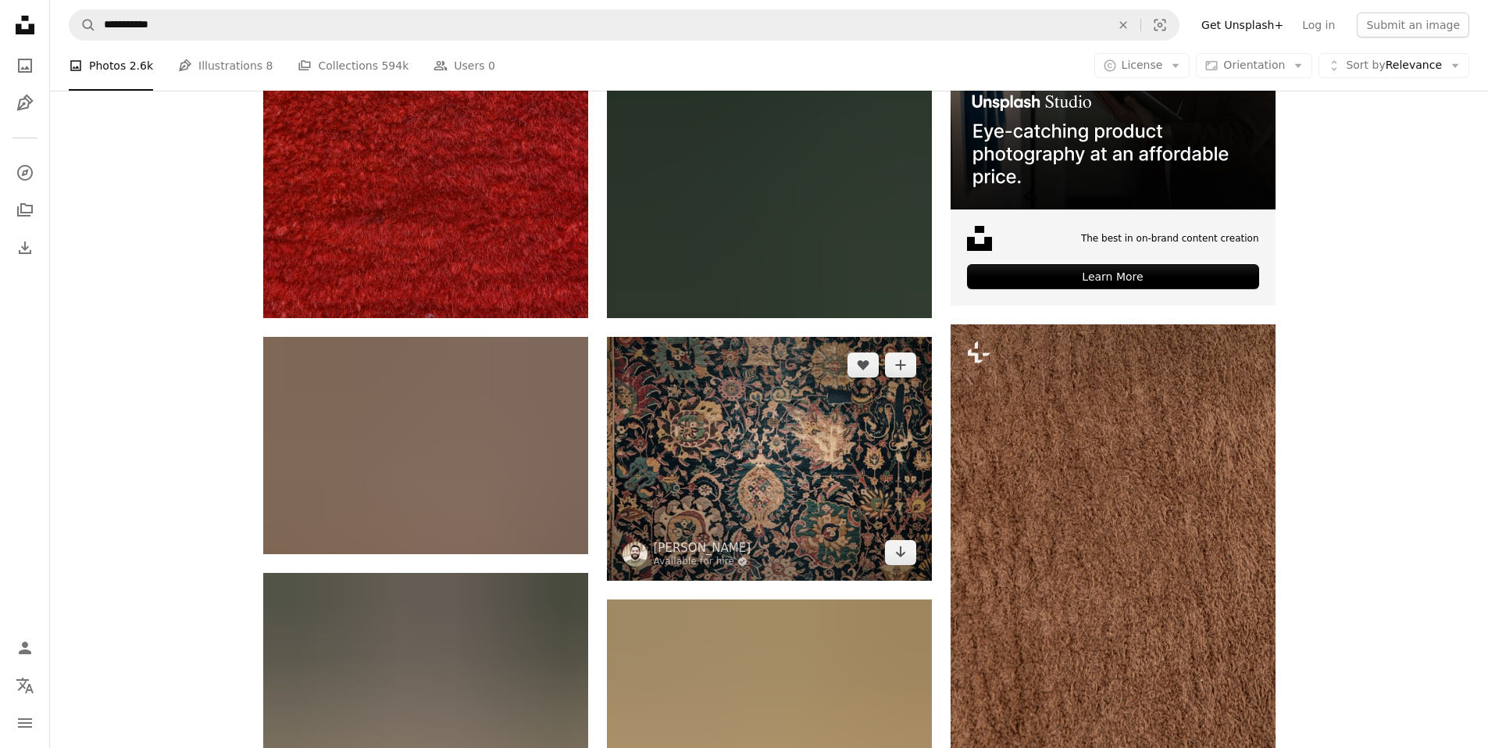
scroll to position [547, 0]
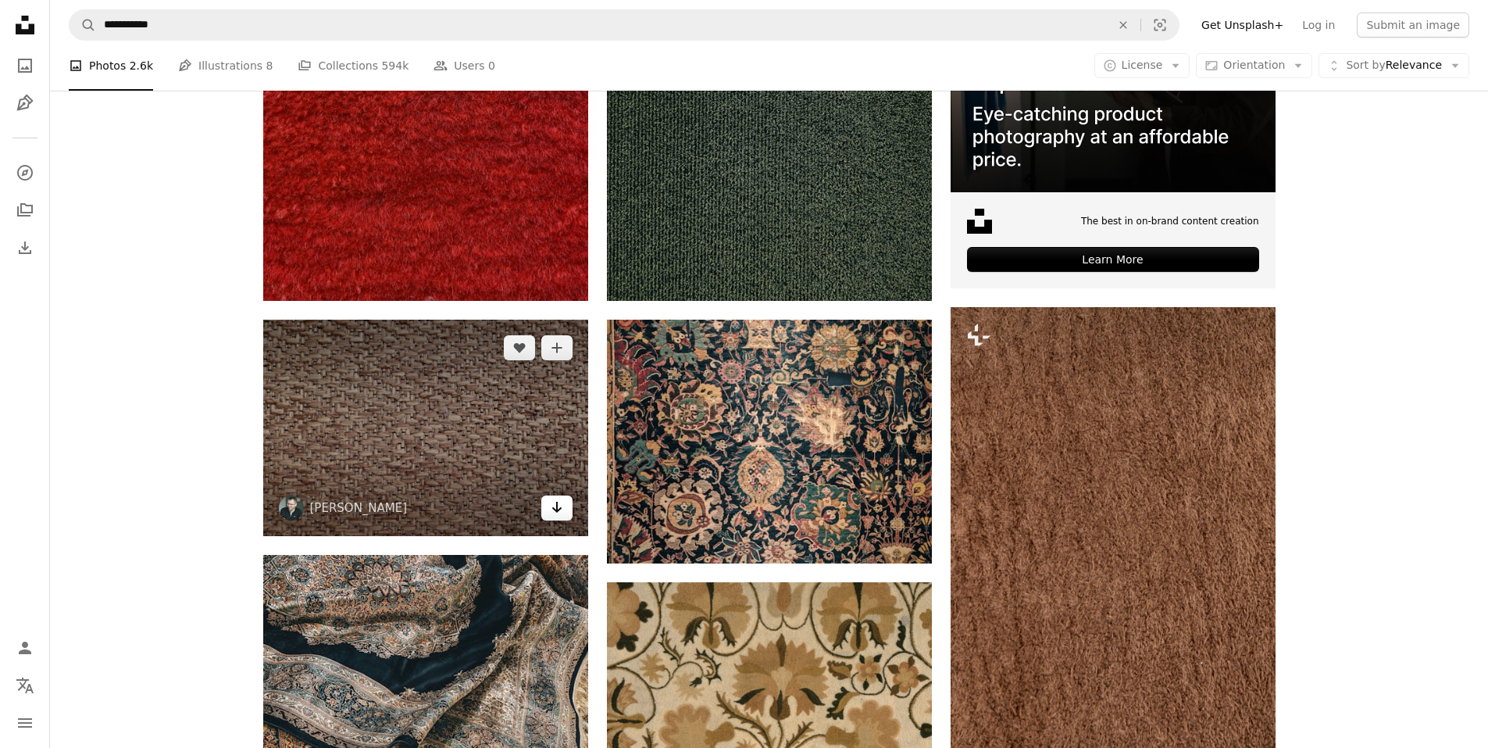
click at [558, 516] on icon "Arrow pointing down" at bounding box center [557, 507] width 12 height 19
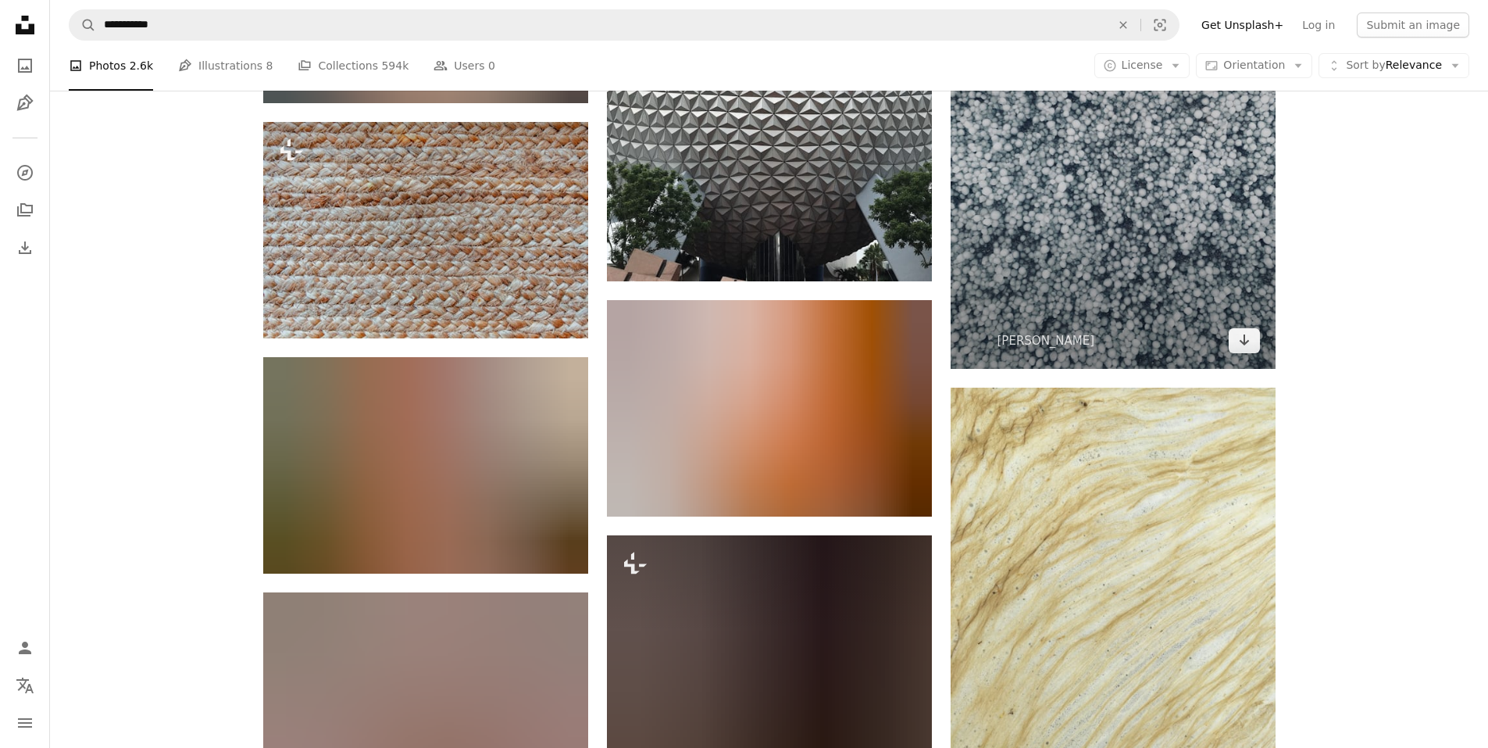
scroll to position [7968, 0]
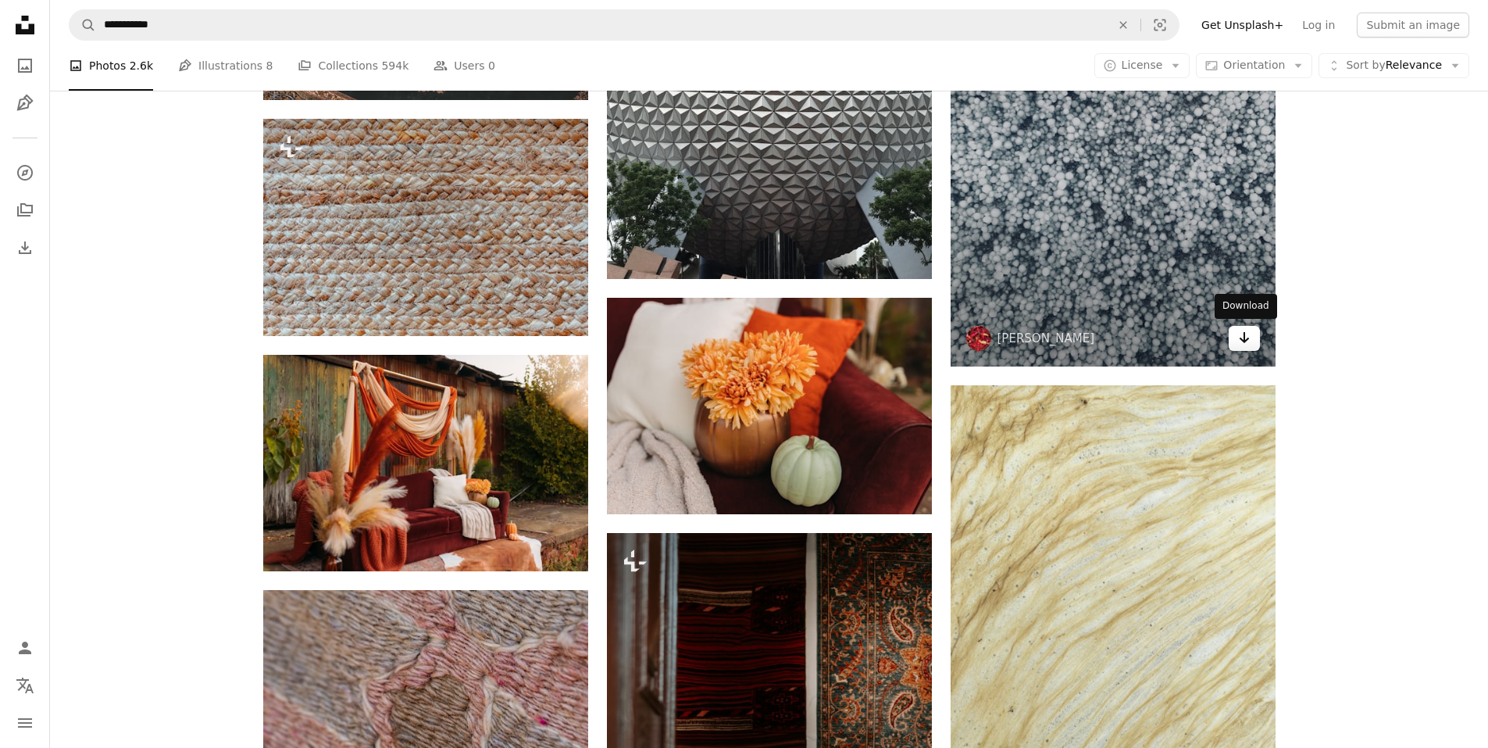
click at [1249, 337] on icon "Arrow pointing down" at bounding box center [1244, 337] width 12 height 19
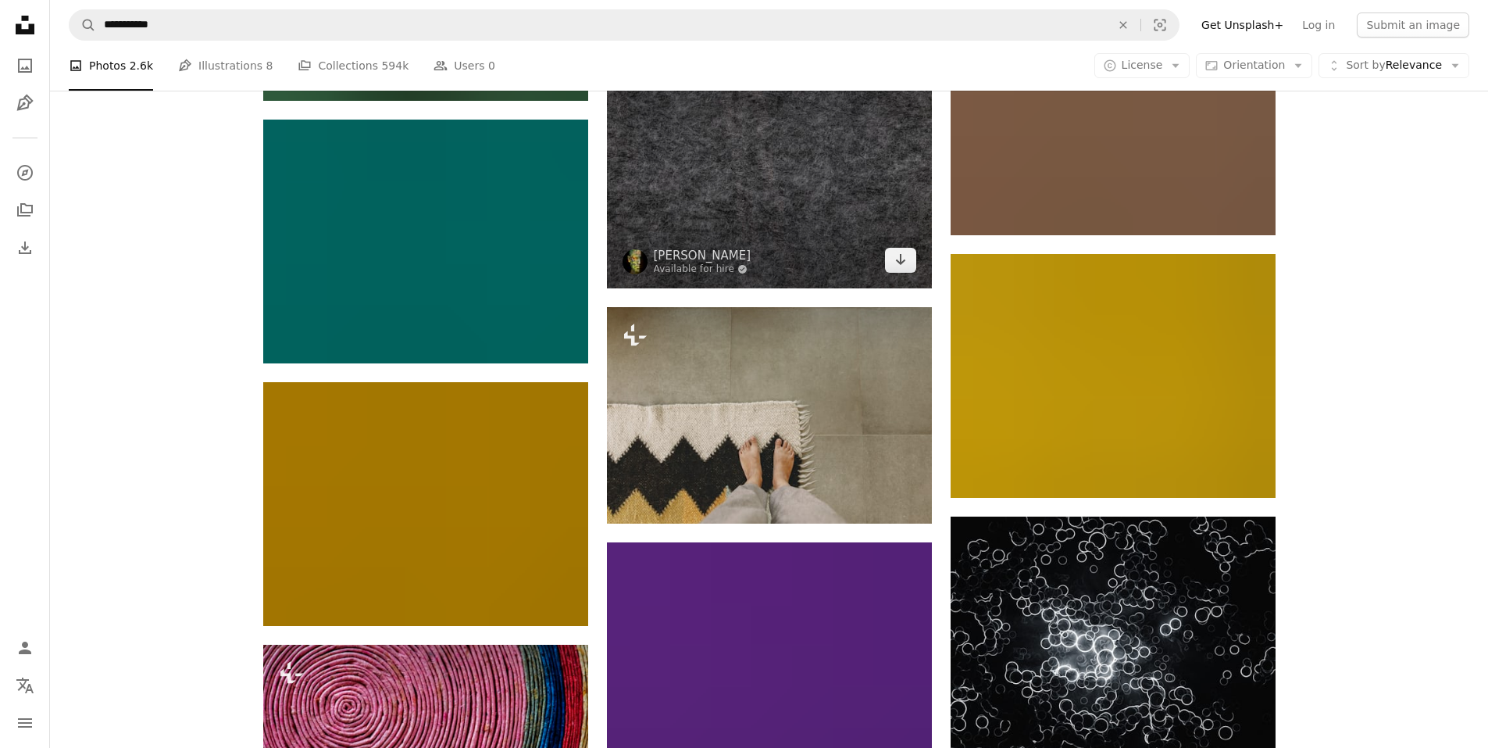
scroll to position [13280, 0]
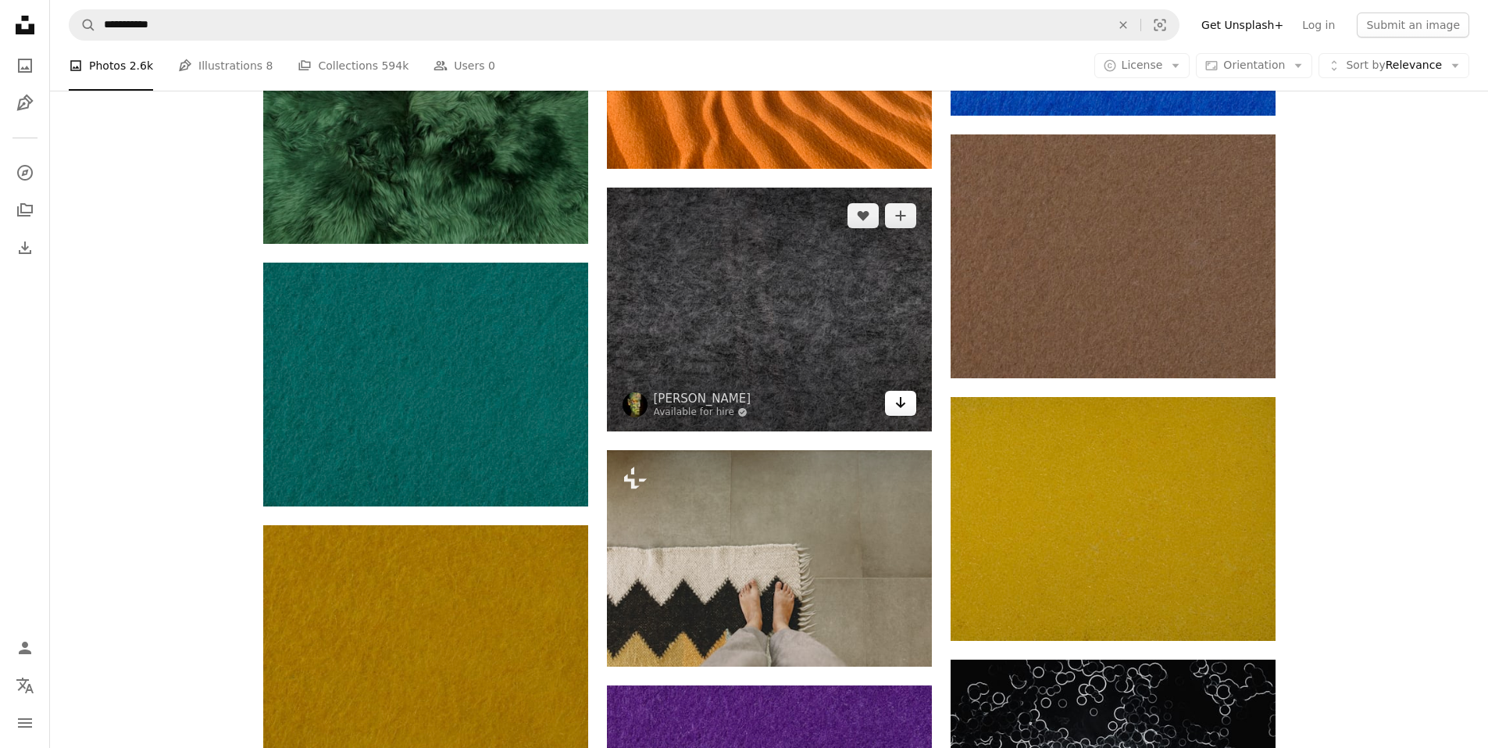
click at [901, 402] on icon "Download" at bounding box center [900, 402] width 10 height 11
